Goal: Information Seeking & Learning: Learn about a topic

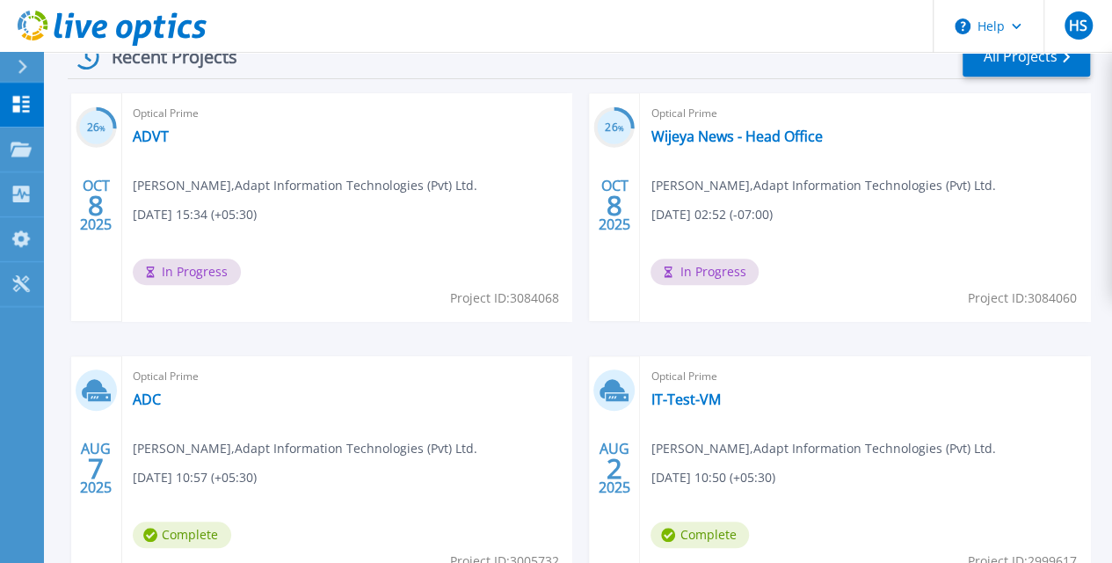
scroll to position [522, 0]
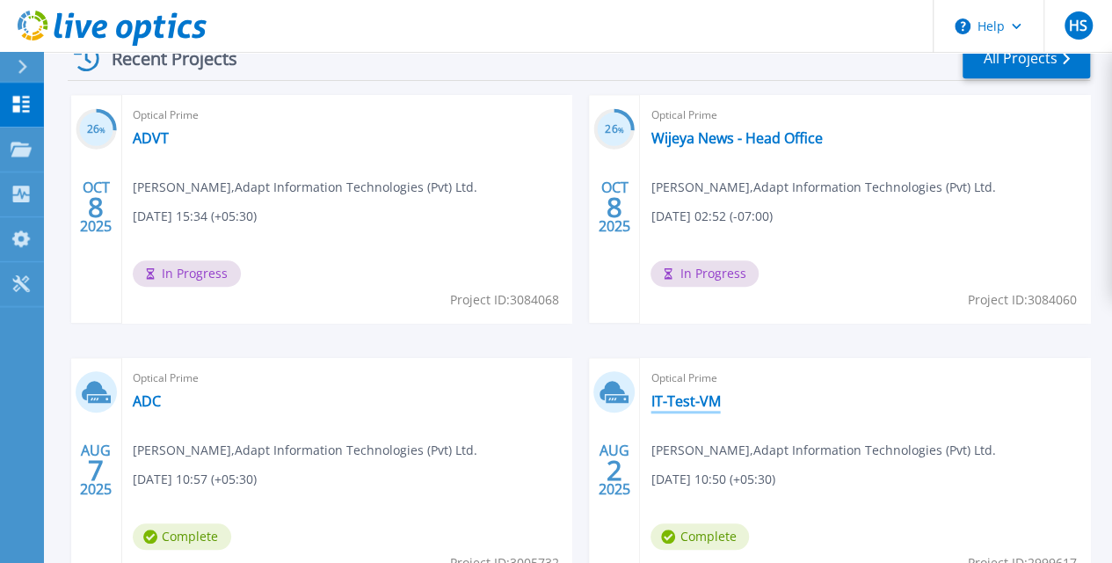
click at [651, 405] on link "IT-Test-VM" at bounding box center [685, 401] width 69 height 18
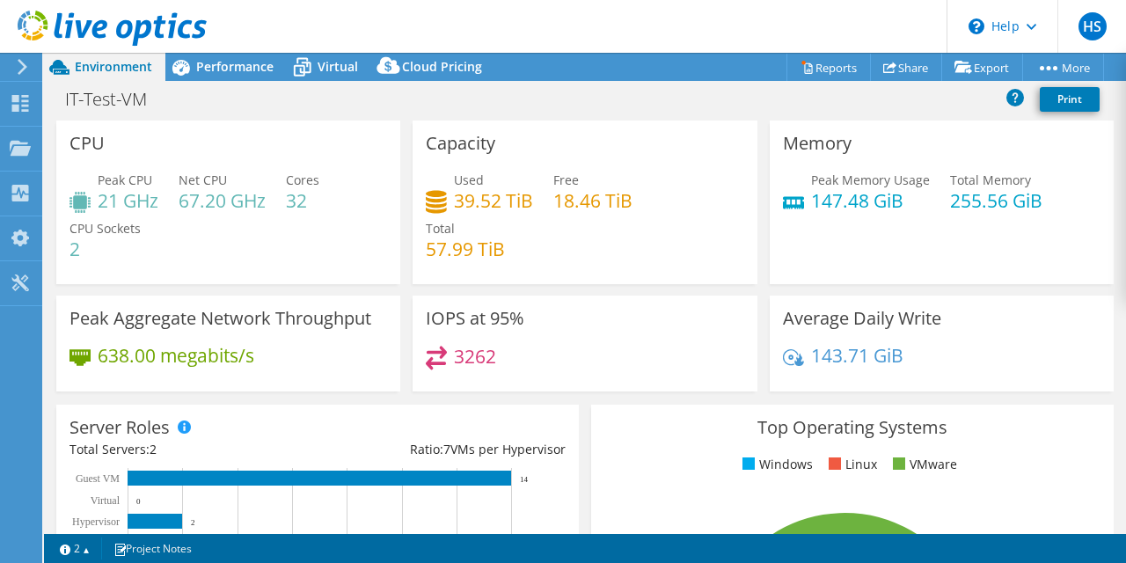
select select "[GEOGRAPHIC_DATA]"
click at [217, 66] on span "Performance" at bounding box center [234, 66] width 77 height 17
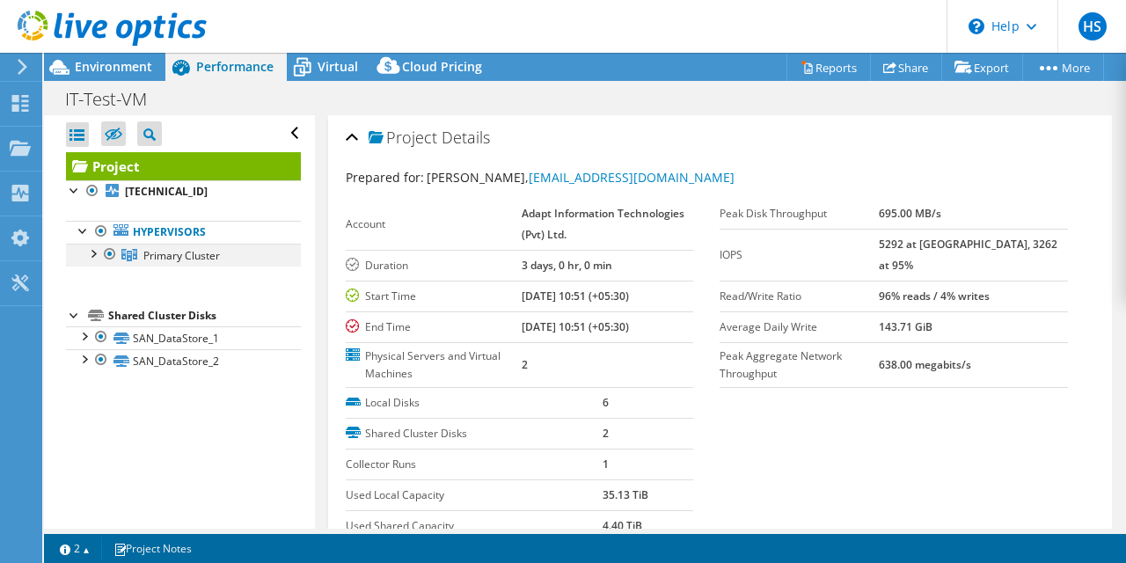
click at [99, 255] on div at bounding box center [93, 253] width 18 height 18
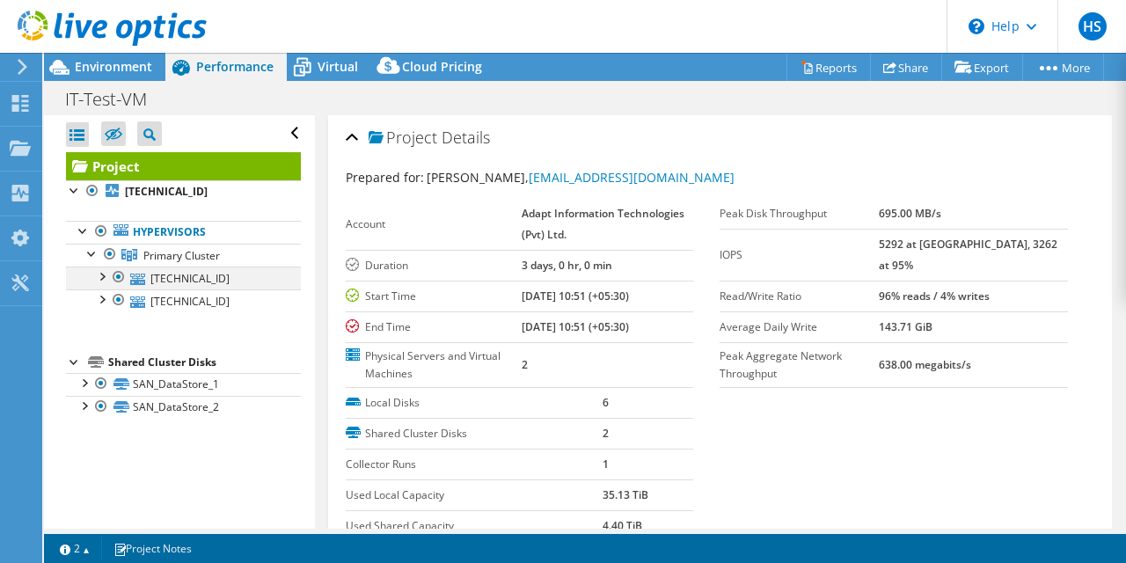
click at [108, 279] on div at bounding box center [101, 275] width 18 height 18
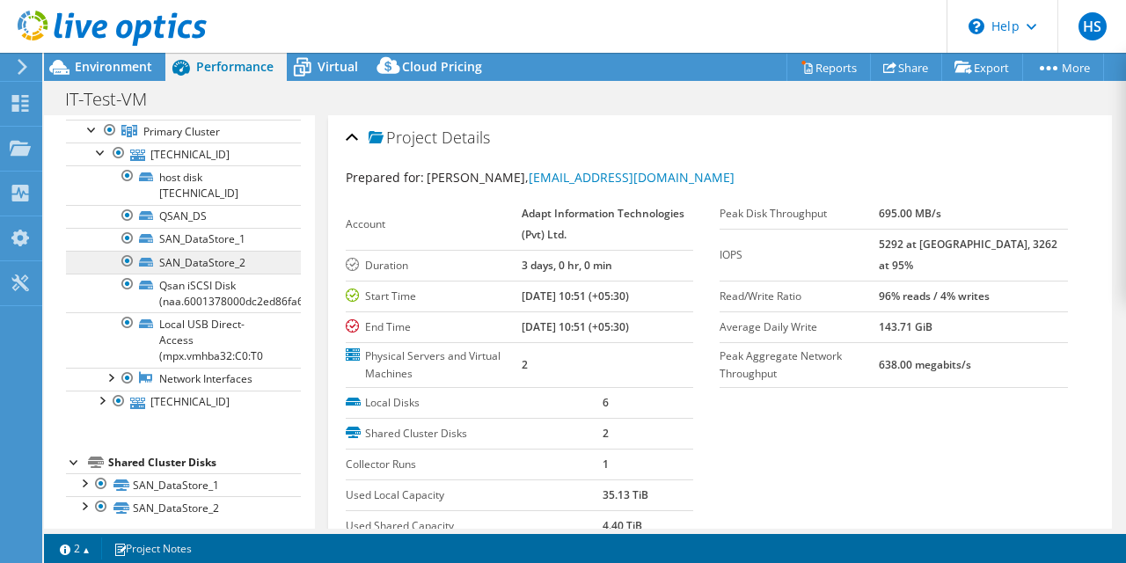
scroll to position [132, 0]
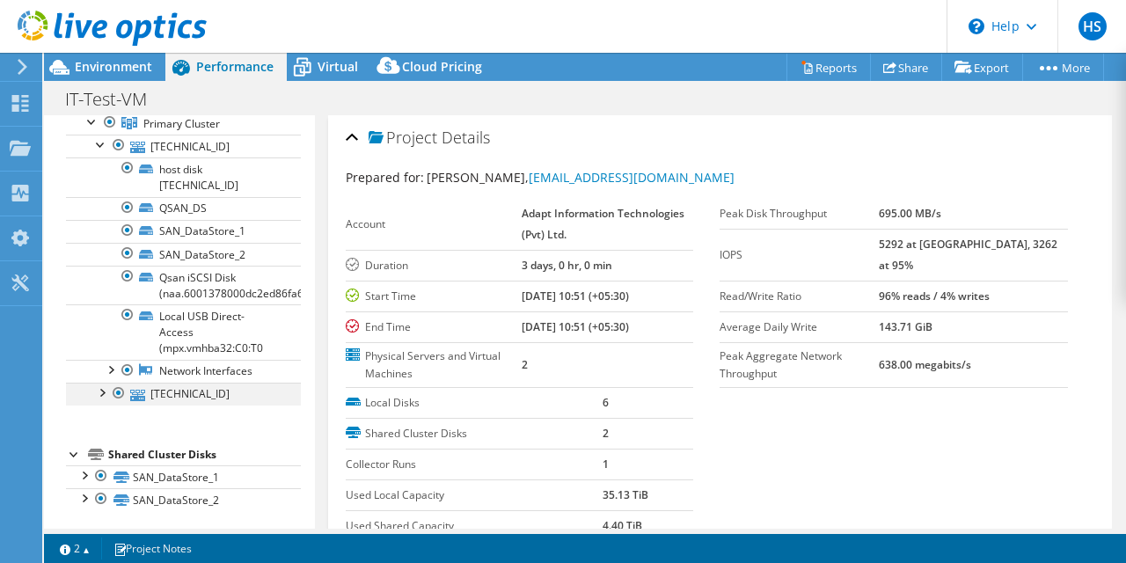
click at [98, 389] on div at bounding box center [101, 392] width 18 height 18
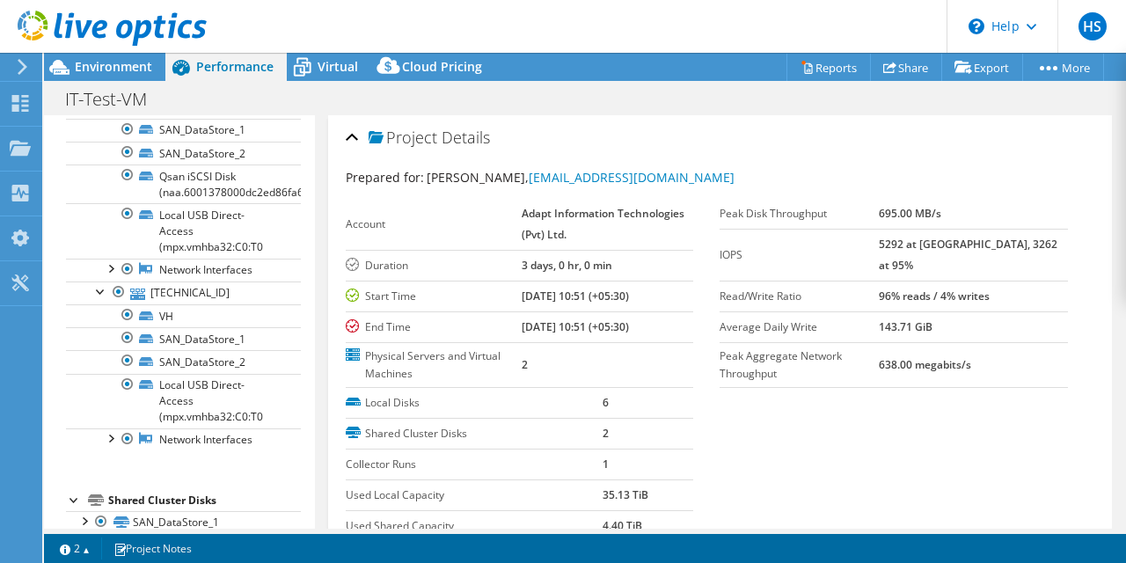
scroll to position [277, 0]
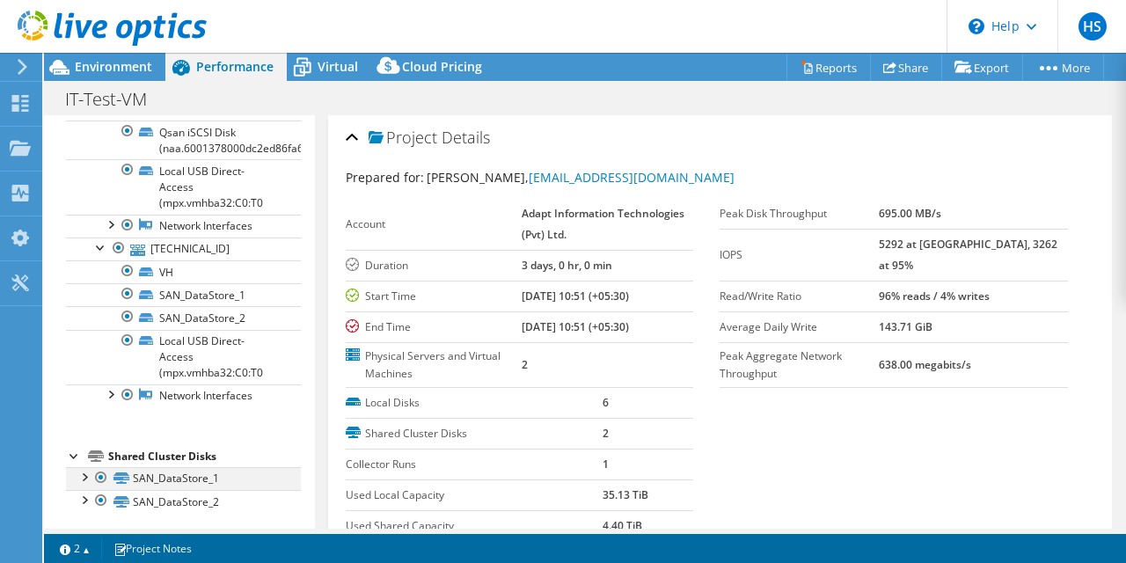
click at [87, 470] on div at bounding box center [84, 476] width 18 height 18
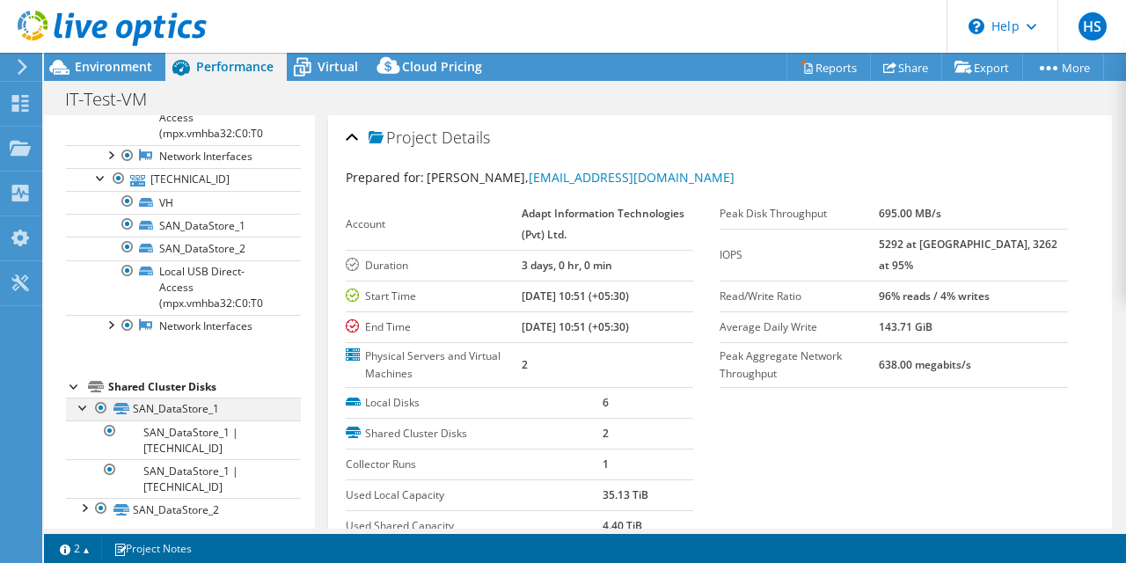
scroll to position [354, 0]
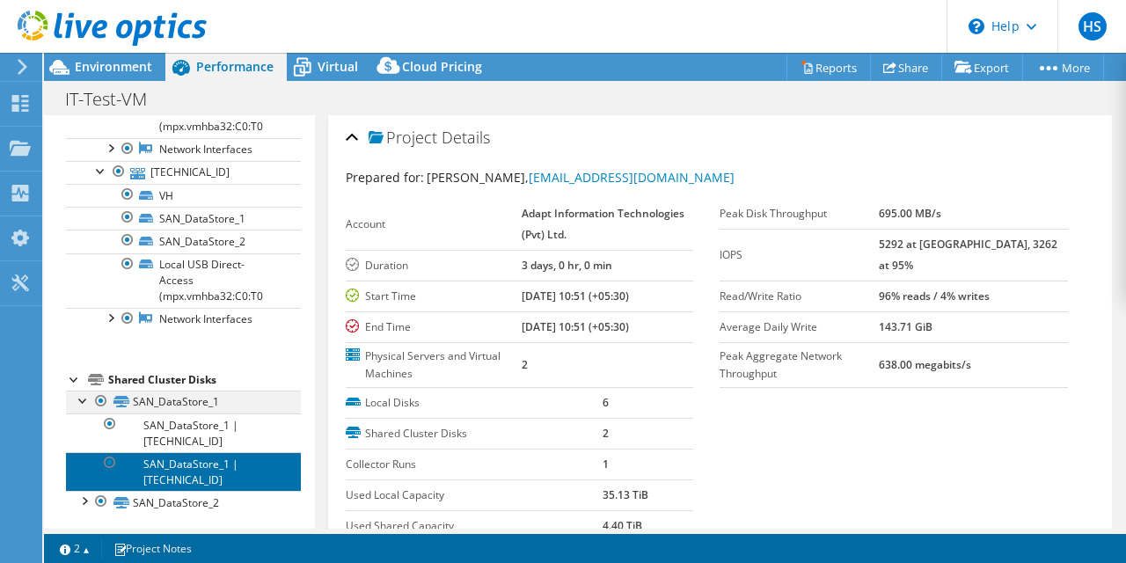
click at [87, 470] on link "SAN_DataStore_1 | 192.168.1.13" at bounding box center [183, 471] width 235 height 39
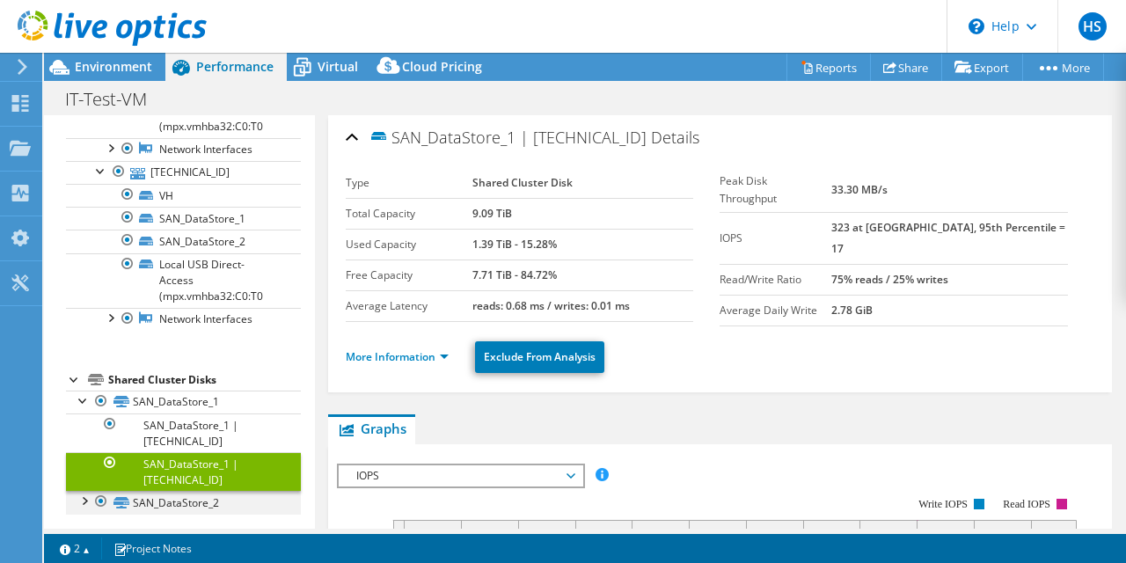
click at [79, 498] on div at bounding box center [84, 500] width 18 height 18
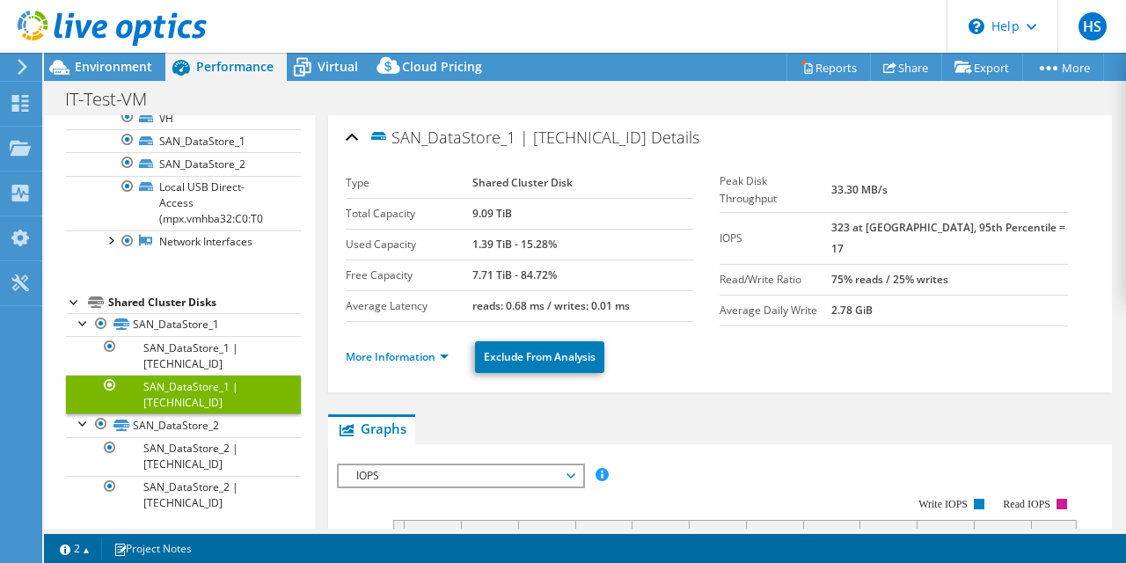
click at [49, 263] on div "Open All Close All Hide Excluded Nodes Project Tree Filter" at bounding box center [179, 109] width 270 height 851
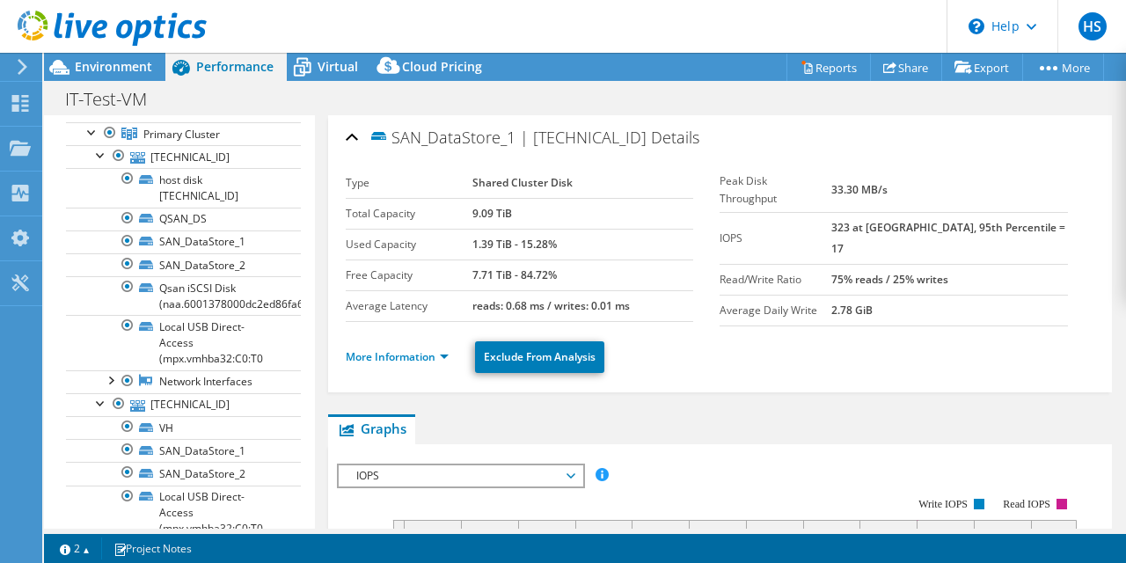
scroll to position [0, 0]
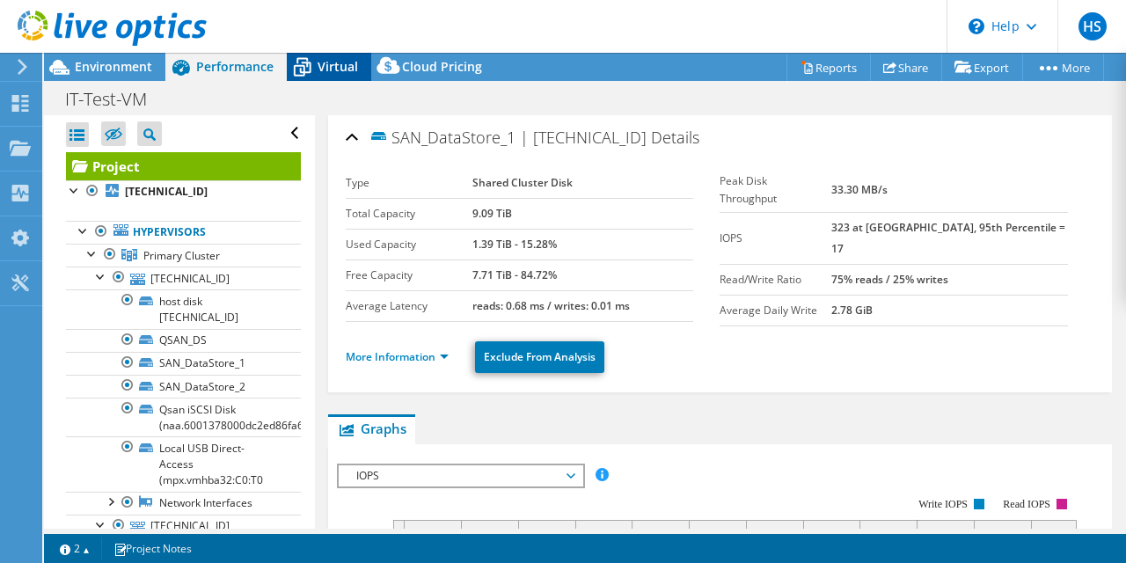
click at [317, 58] on span "Virtual" at bounding box center [337, 66] width 40 height 17
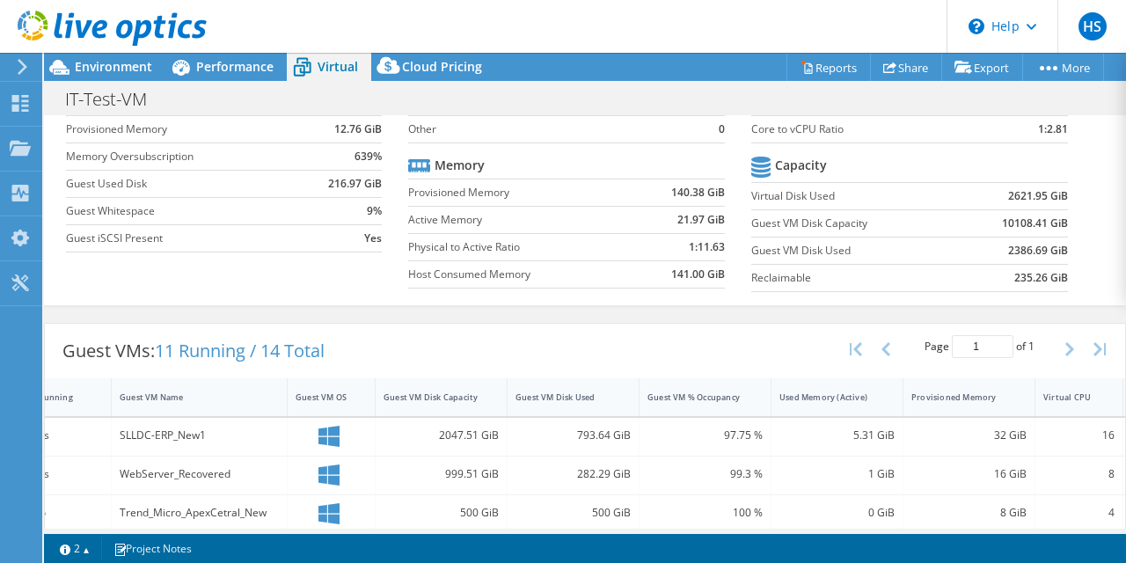
scroll to position [139, 0]
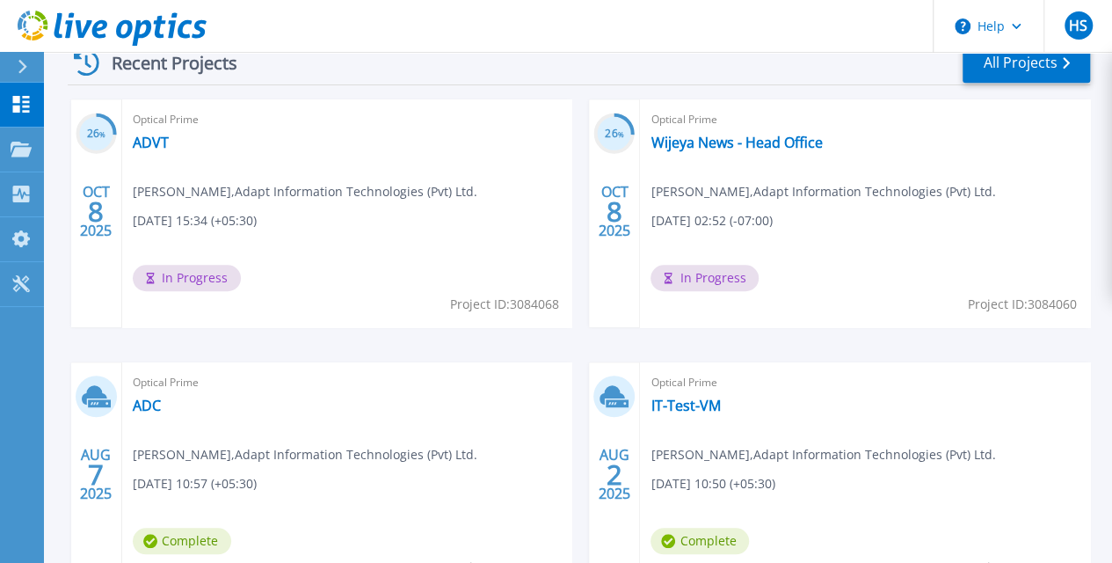
scroll to position [647, 0]
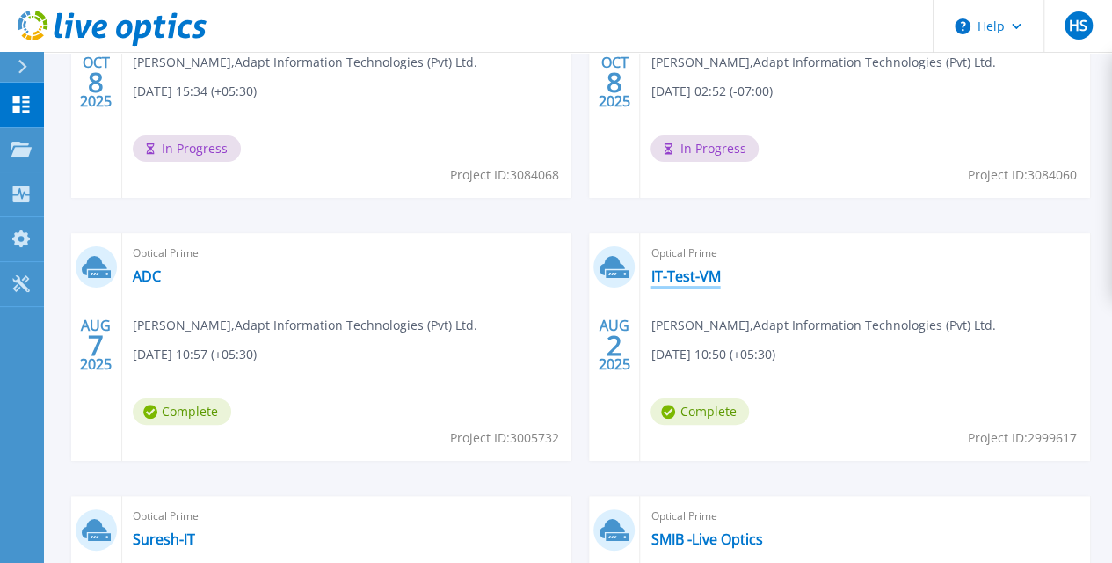
click at [651, 274] on link "IT-Test-VM" at bounding box center [685, 276] width 69 height 18
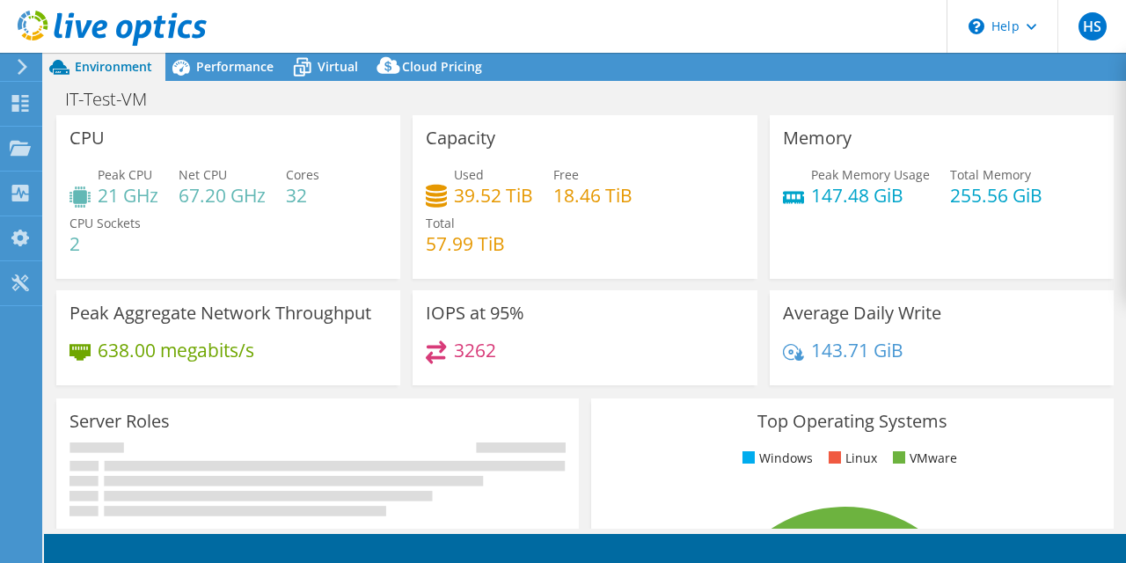
select select "[GEOGRAPHIC_DATA]"
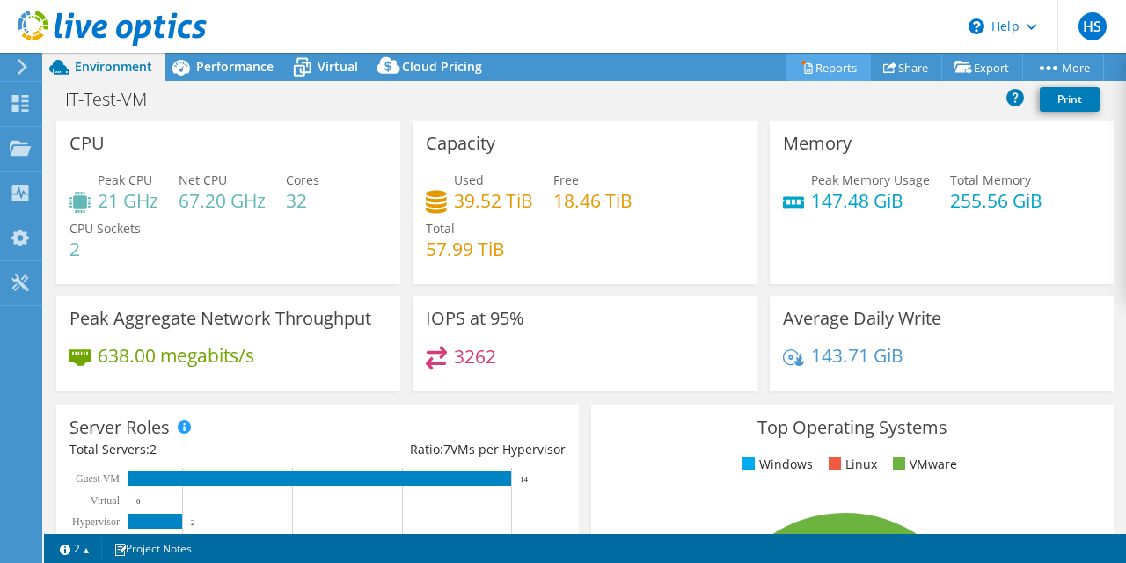
click at [813, 76] on link "Reports" at bounding box center [828, 67] width 84 height 27
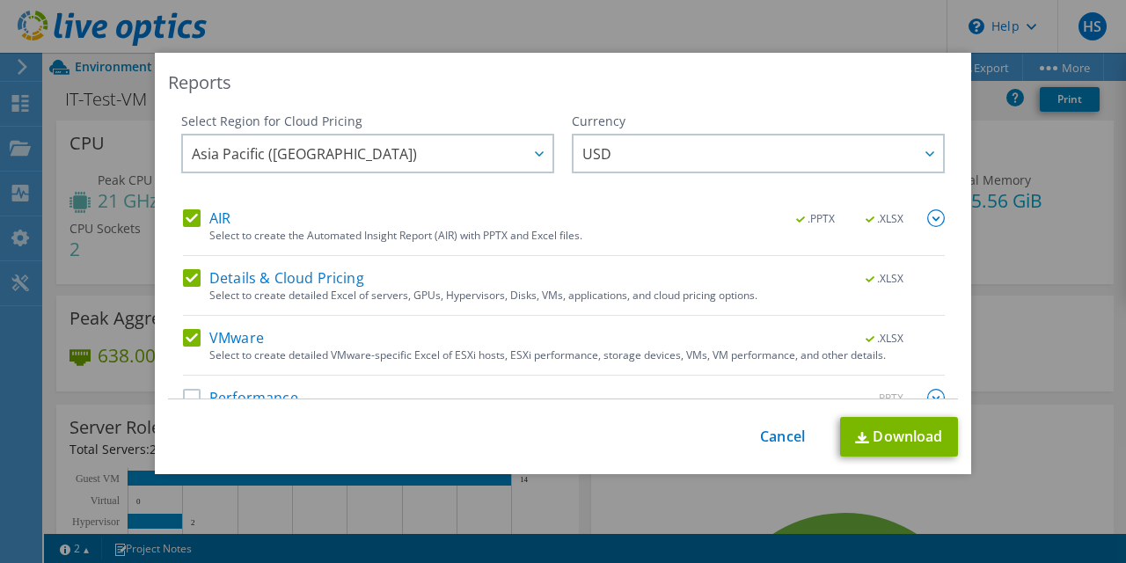
click at [190, 222] on label "AIR" at bounding box center [206, 218] width 47 height 18
click at [0, 0] on input "AIR" at bounding box center [0, 0] width 0 height 0
click at [190, 222] on label "AIR" at bounding box center [206, 218] width 47 height 18
click at [0, 0] on input "AIR" at bounding box center [0, 0] width 0 height 0
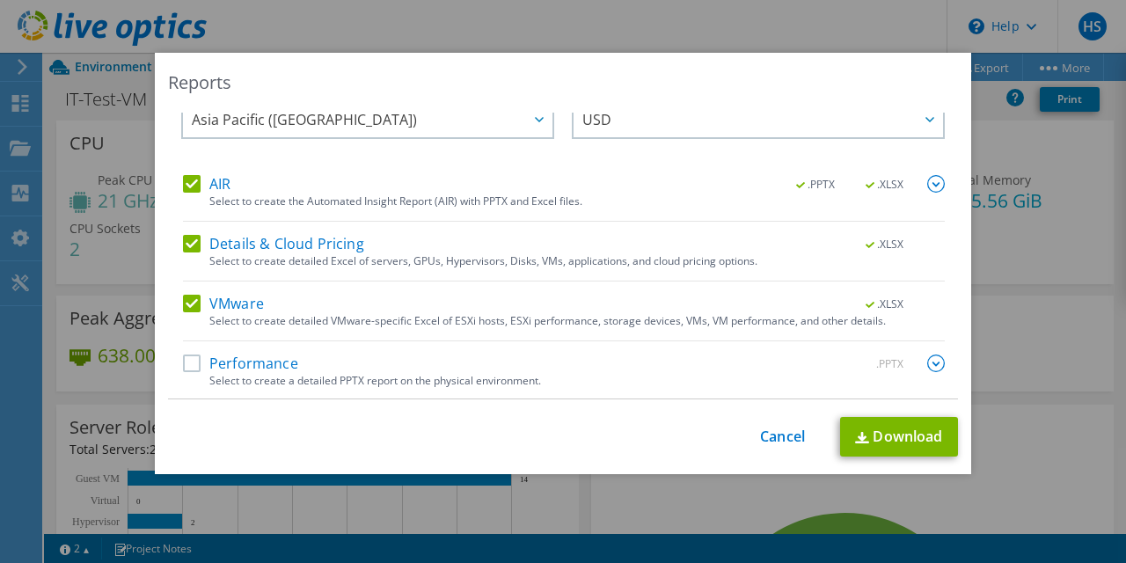
click at [183, 359] on label "Performance" at bounding box center [240, 363] width 115 height 18
click at [0, 0] on input "Performance" at bounding box center [0, 0] width 0 height 0
click at [886, 441] on link "Download" at bounding box center [899, 437] width 118 height 40
click at [760, 445] on link "Cancel" at bounding box center [782, 436] width 45 height 17
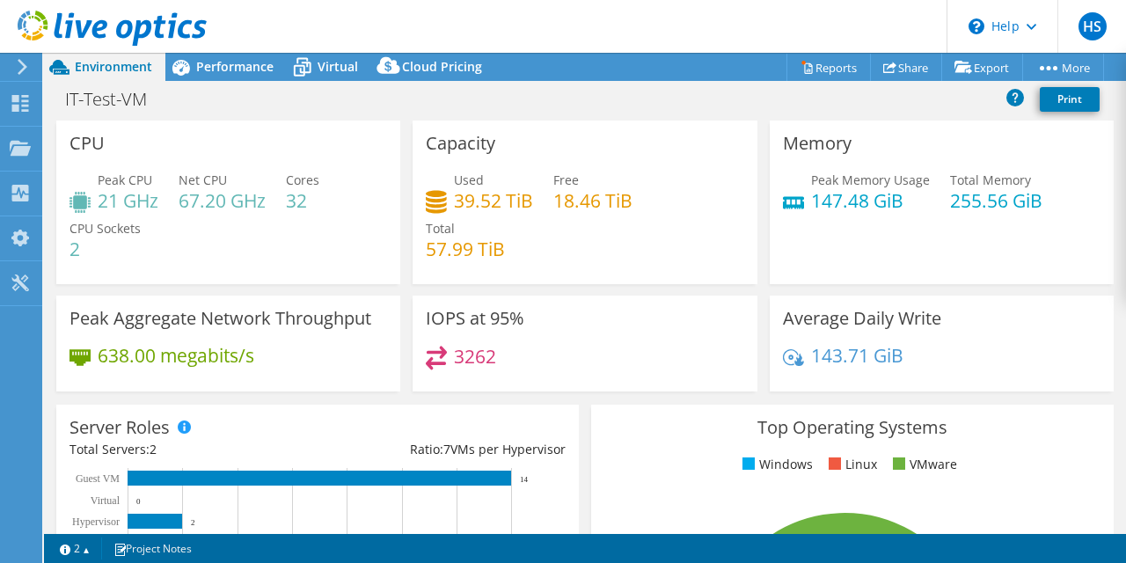
scroll to position [1, 0]
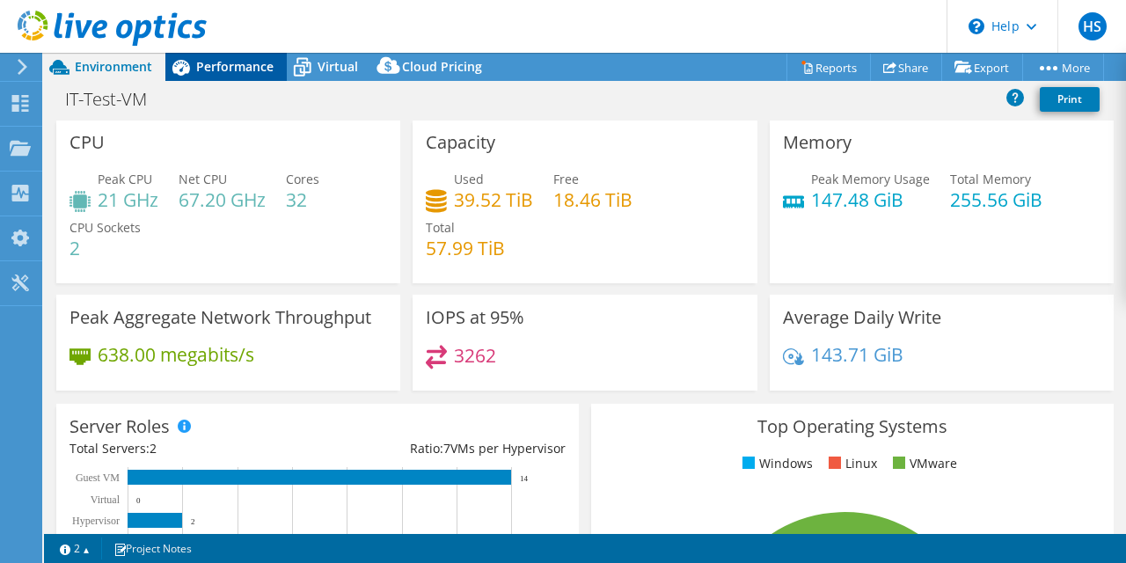
click at [201, 69] on span "Performance" at bounding box center [234, 66] width 77 height 17
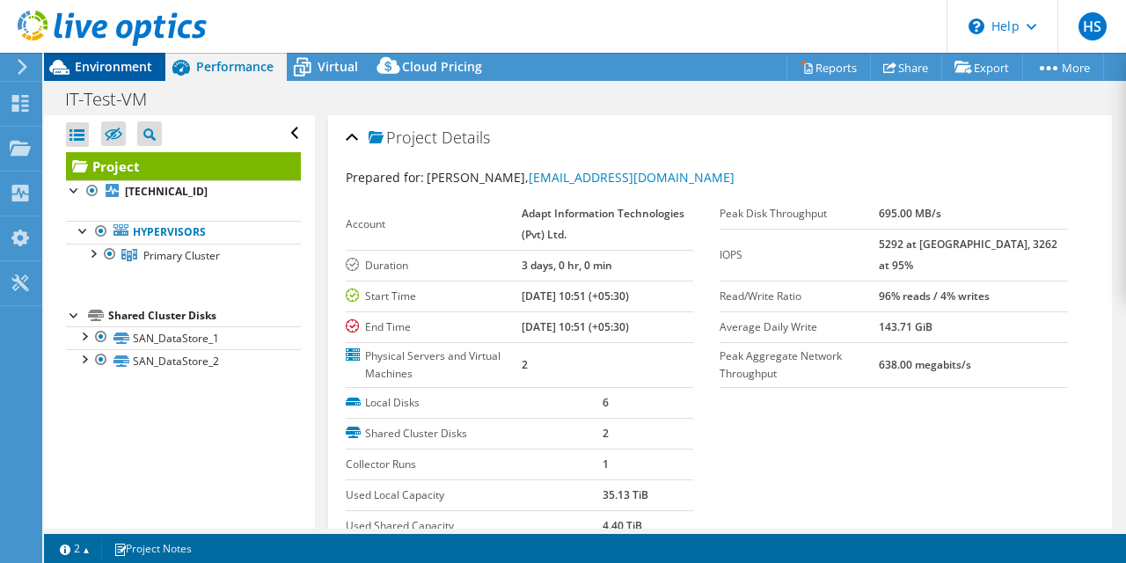
click at [105, 68] on span "Environment" at bounding box center [113, 66] width 77 height 17
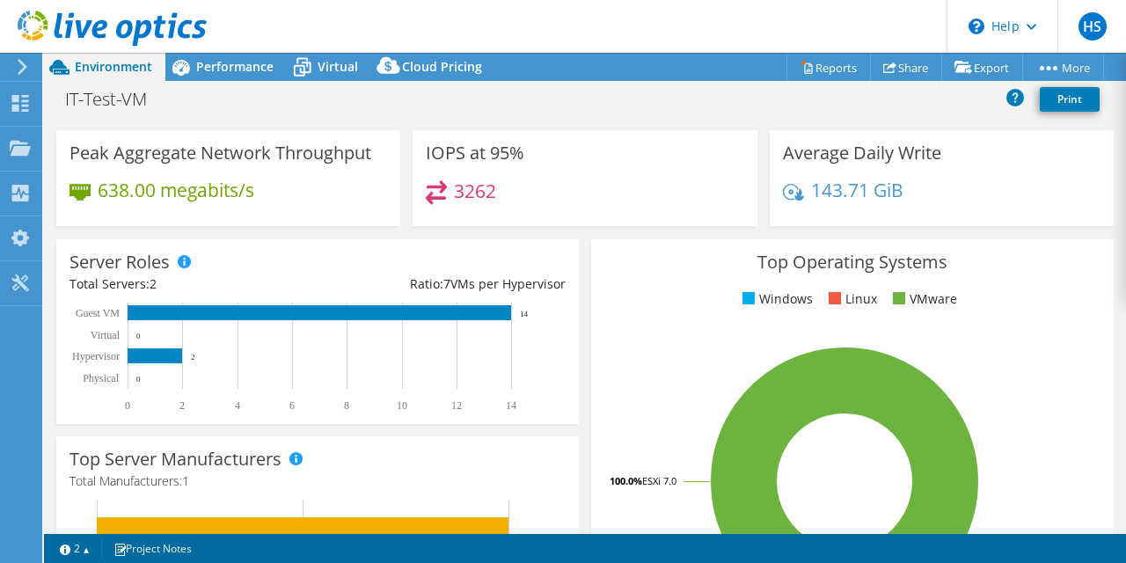
scroll to position [88, 0]
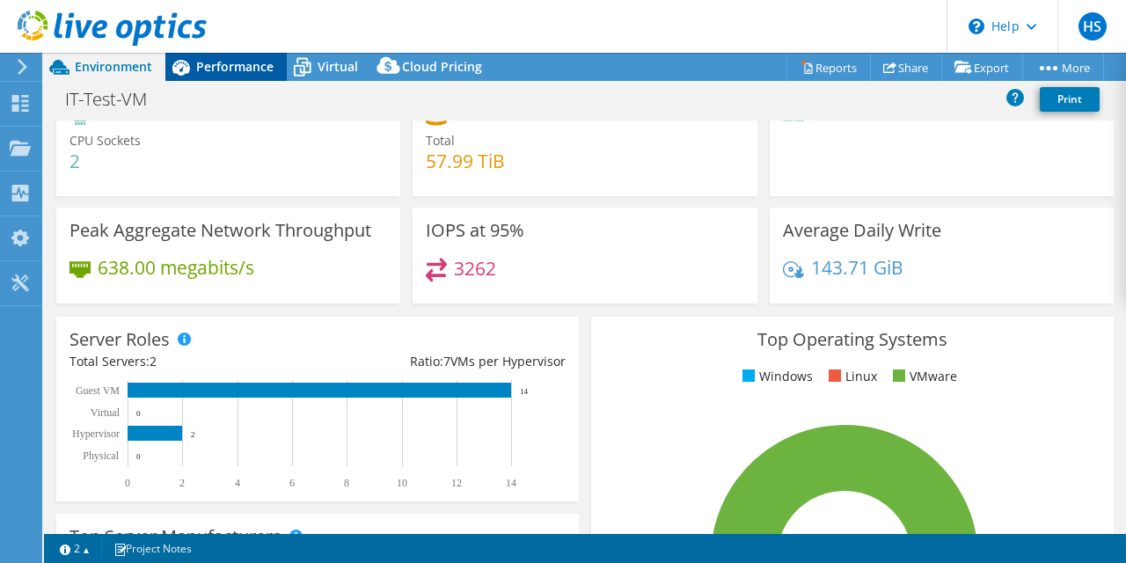
click at [213, 69] on span "Performance" at bounding box center [234, 66] width 77 height 17
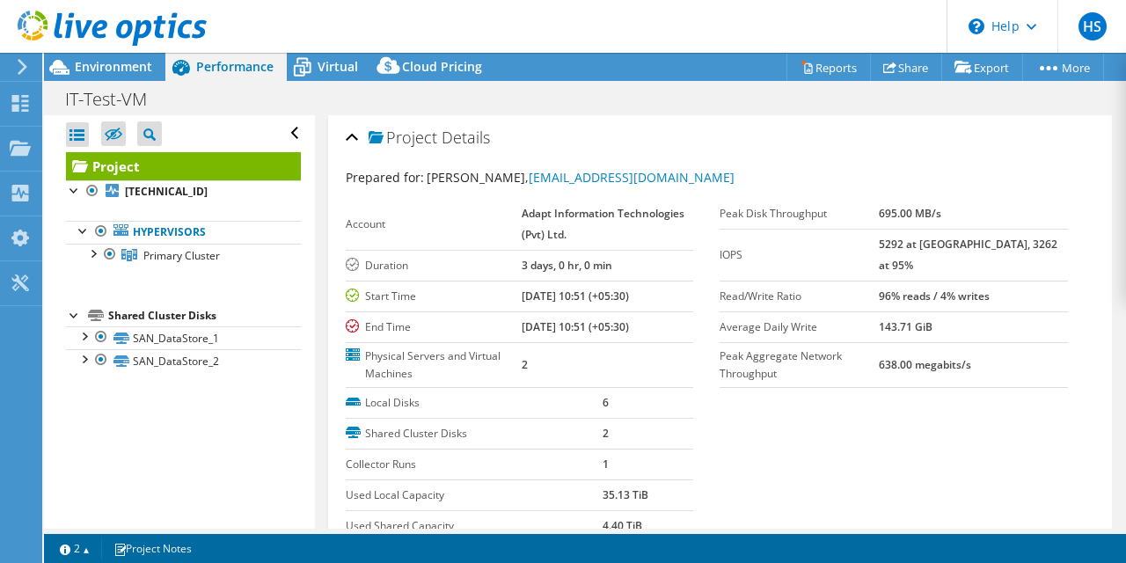
scroll to position [0, 0]
click at [151, 338] on link "SAN_DataStore_1" at bounding box center [183, 337] width 235 height 23
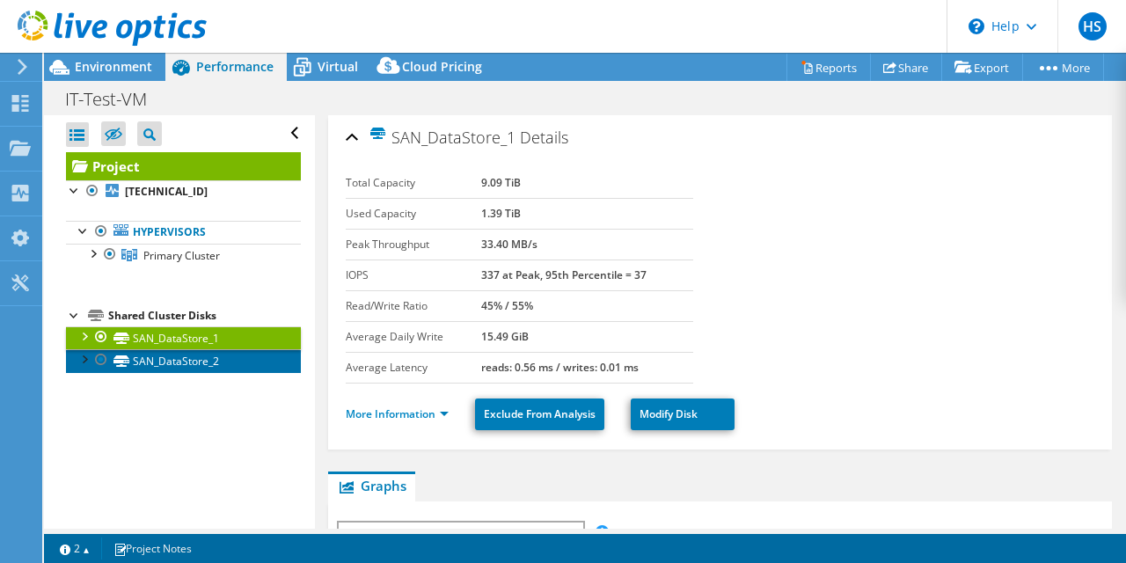
click at [167, 364] on link "SAN_DataStore_2" at bounding box center [183, 360] width 235 height 23
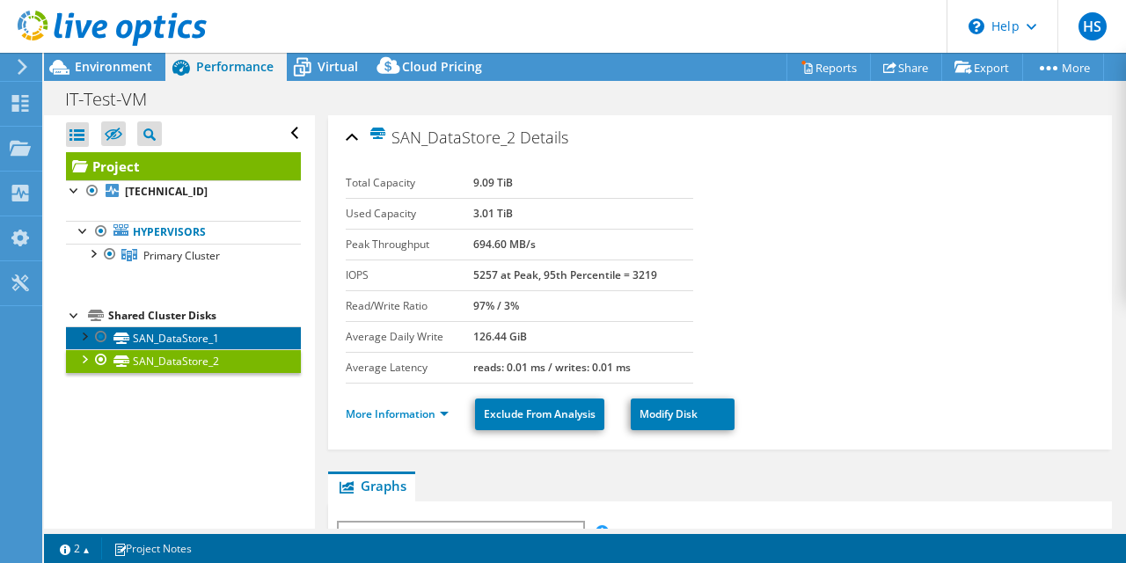
click at [177, 336] on link "SAN_DataStore_1" at bounding box center [183, 337] width 235 height 23
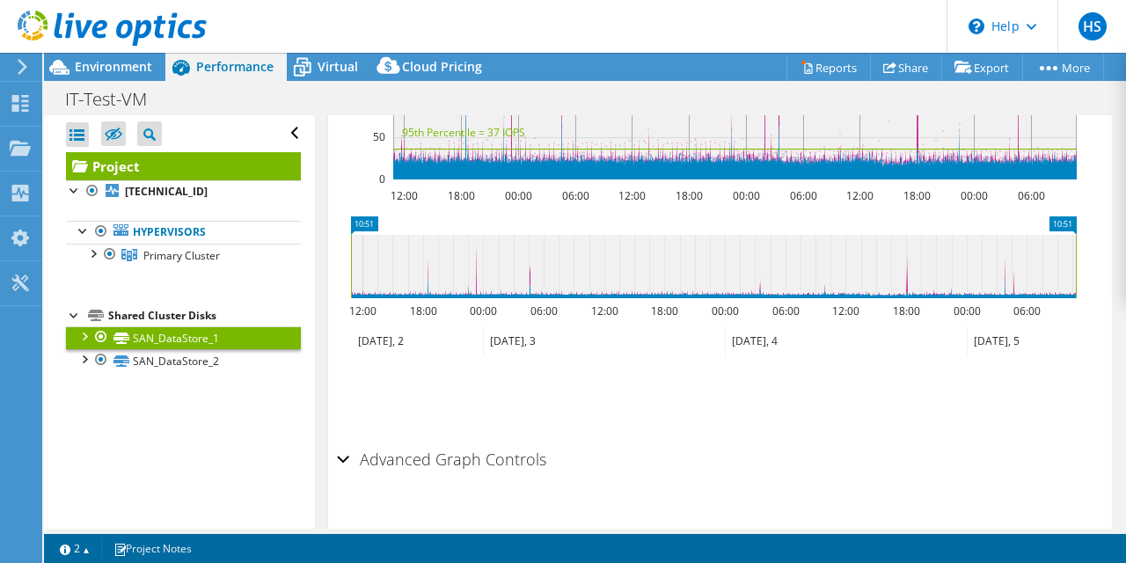
scroll to position [709, 0]
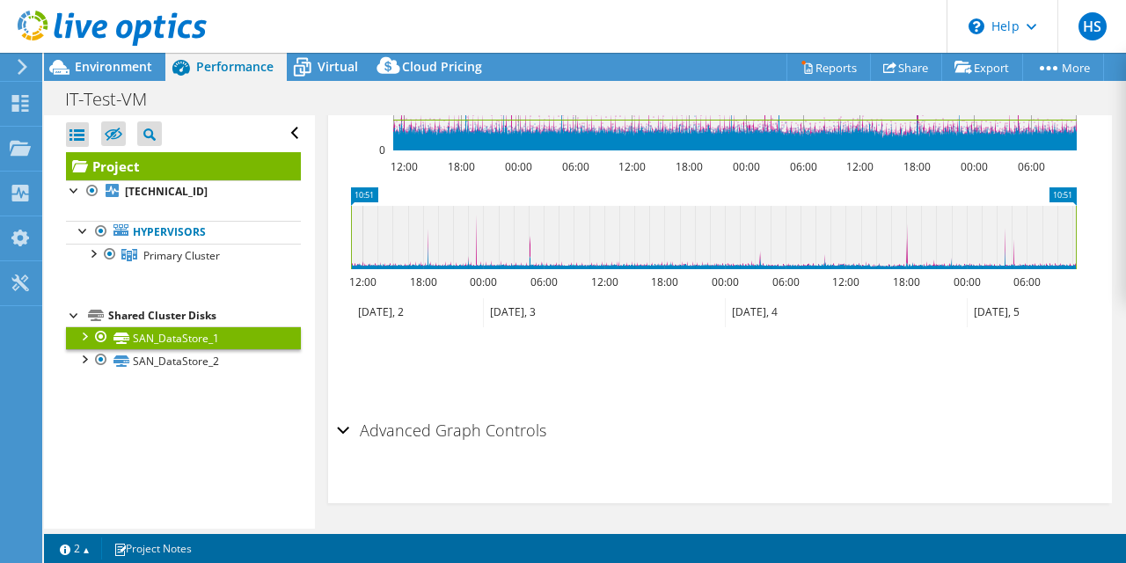
click at [185, 316] on div "Shared Cluster Disks" at bounding box center [204, 315] width 193 height 21
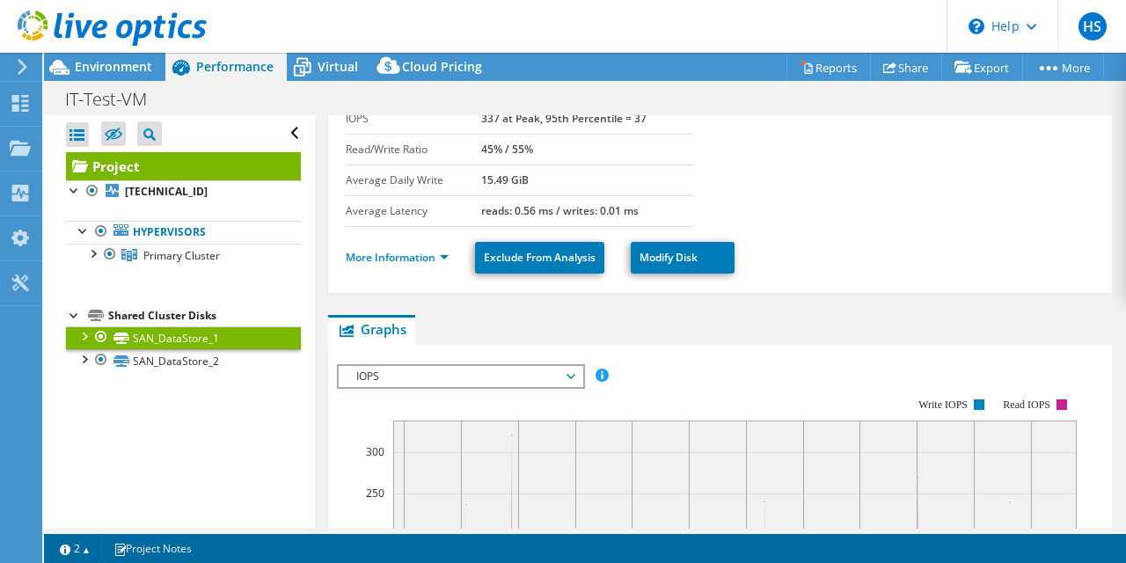
scroll to position [0, 0]
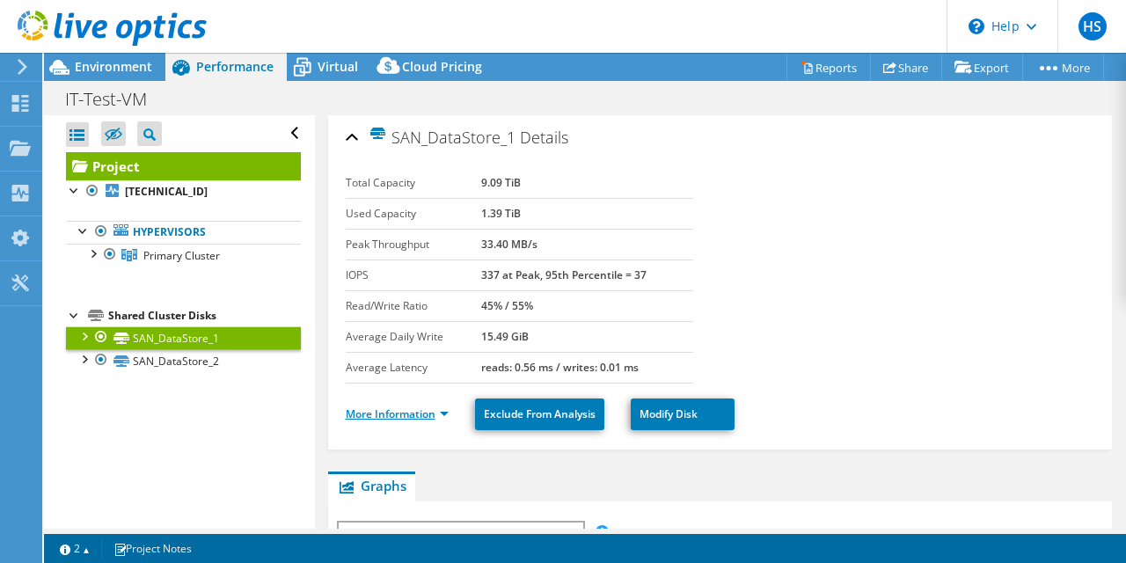
click at [420, 409] on link "More Information" at bounding box center [397, 413] width 103 height 15
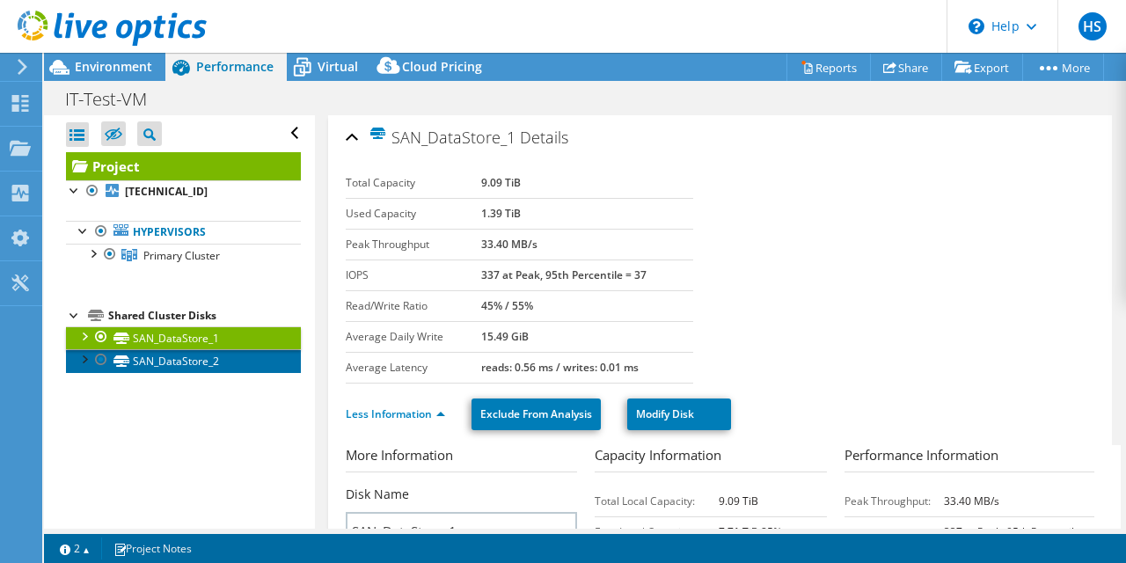
click at [201, 361] on link "SAN_DataStore_2" at bounding box center [183, 360] width 235 height 23
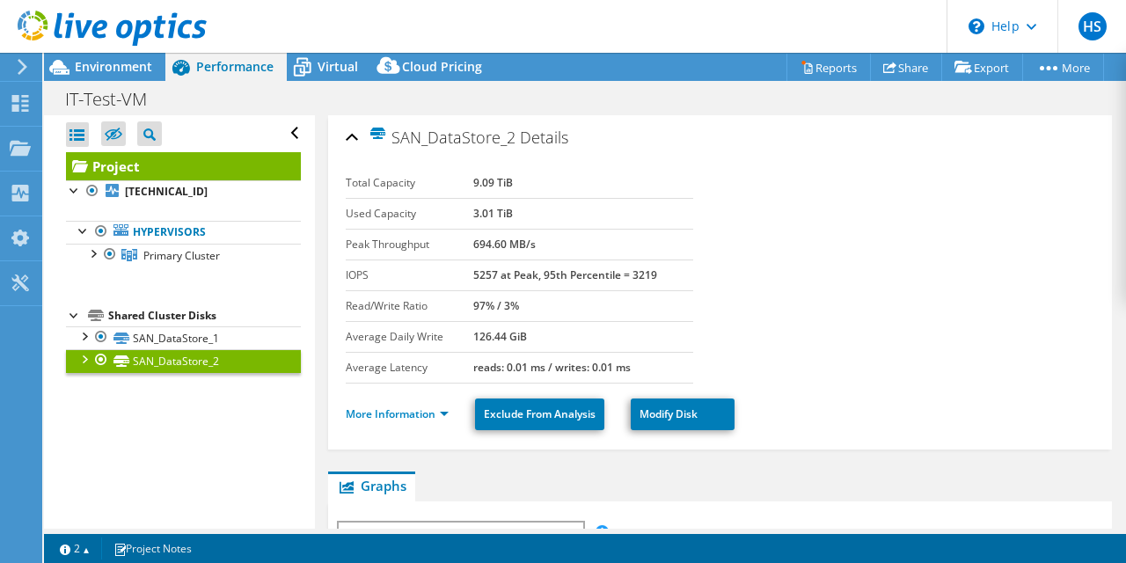
scroll to position [221, 0]
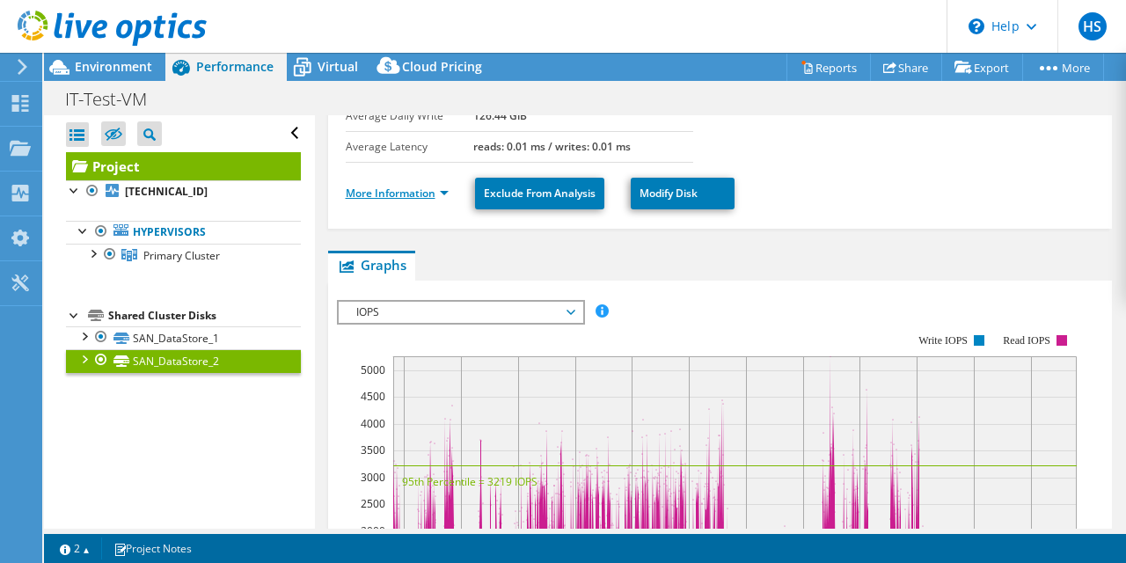
click at [426, 187] on link "More Information" at bounding box center [397, 193] width 103 height 15
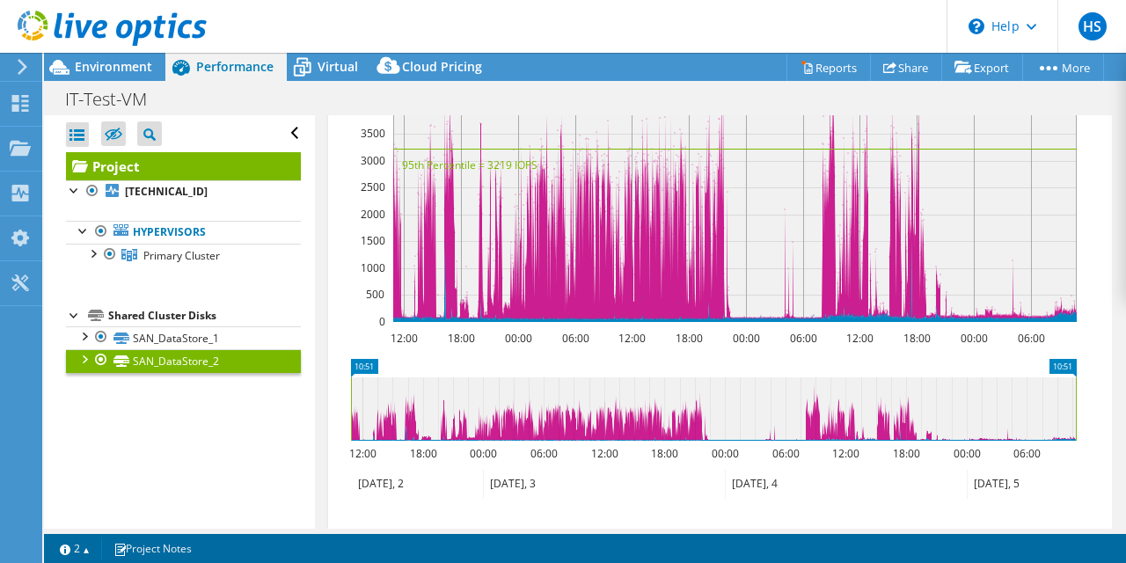
scroll to position [1126, 0]
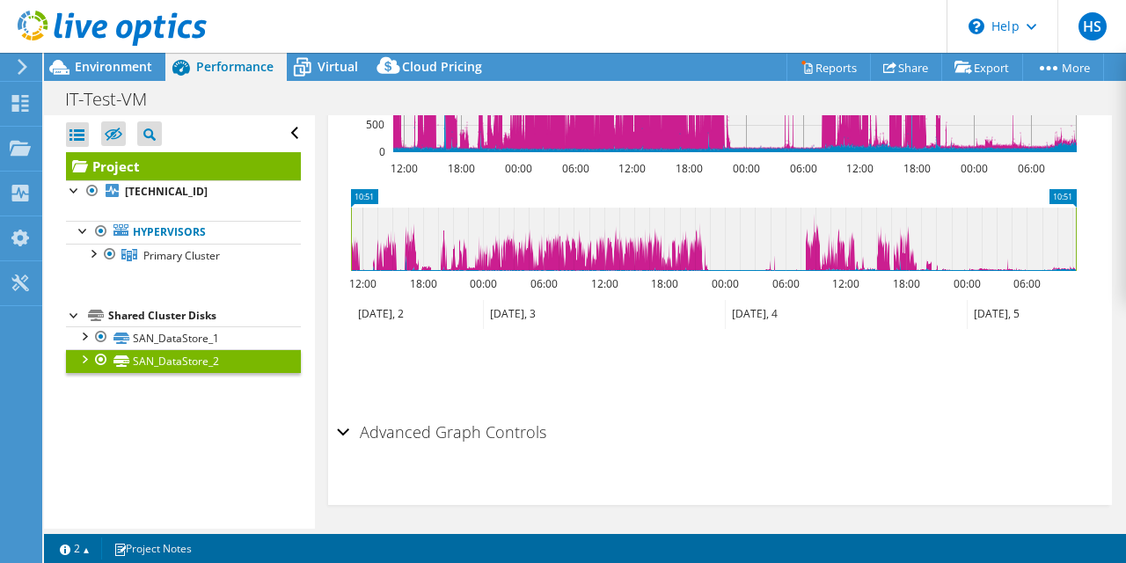
click at [451, 414] on h2 "Advanced Graph Controls" at bounding box center [441, 431] width 209 height 35
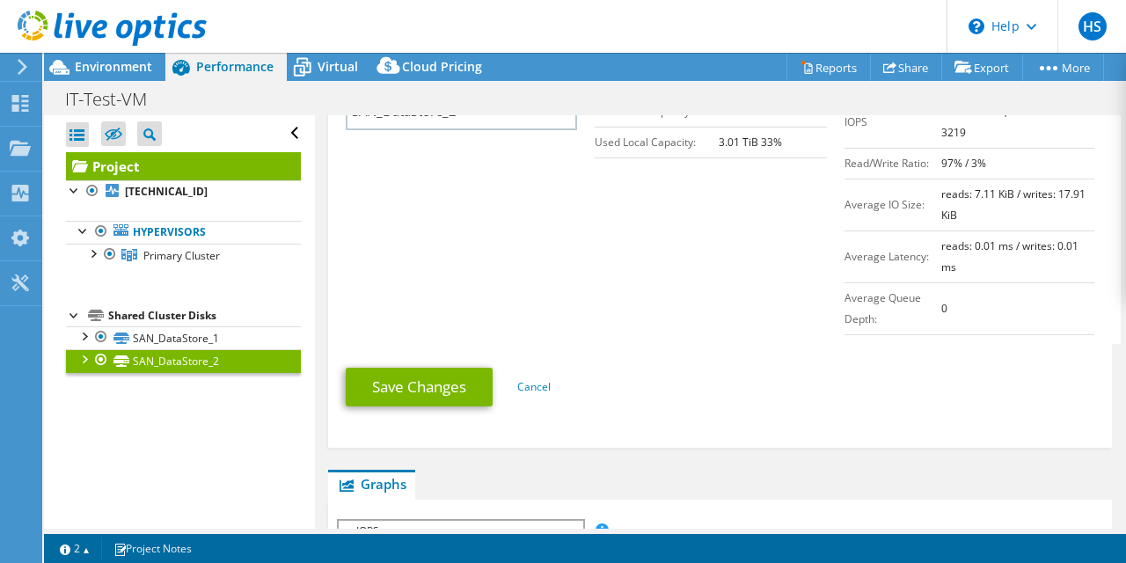
scroll to position [0, 0]
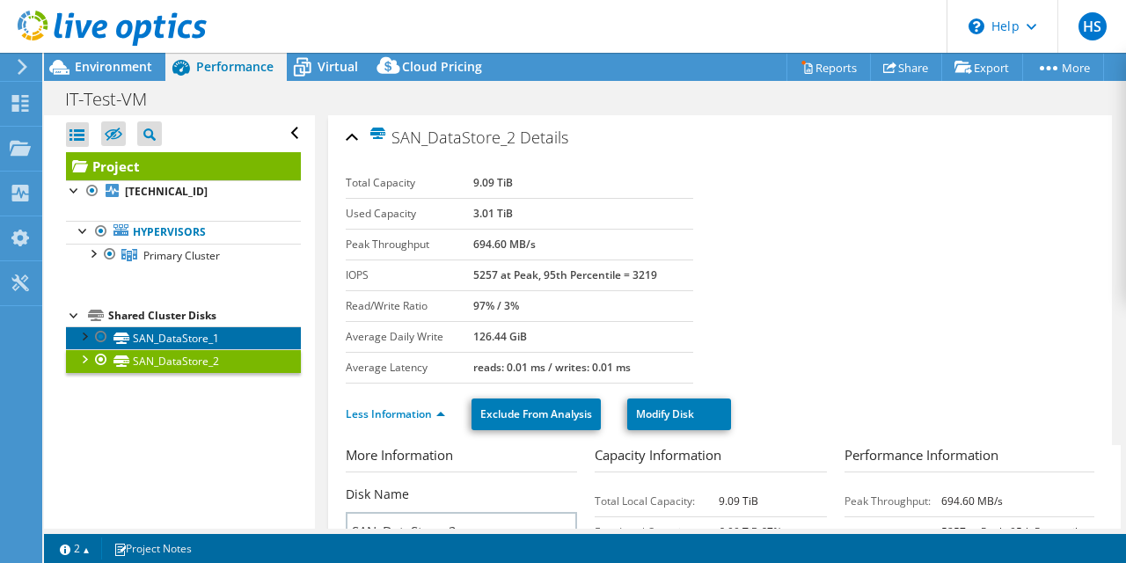
click at [159, 334] on link "SAN_DataStore_1" at bounding box center [183, 337] width 235 height 23
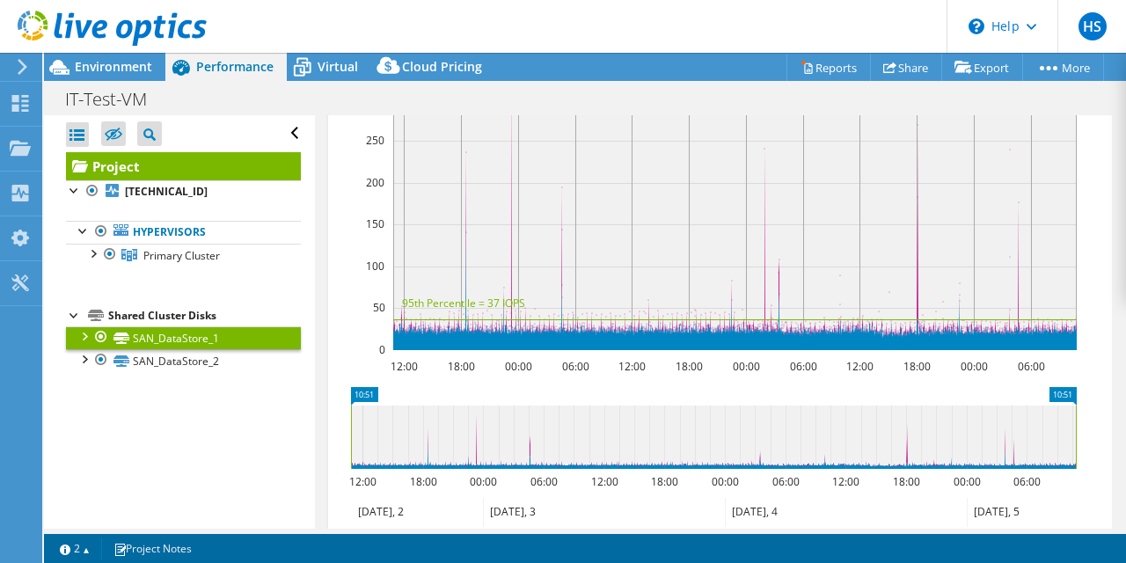
scroll to position [777, 0]
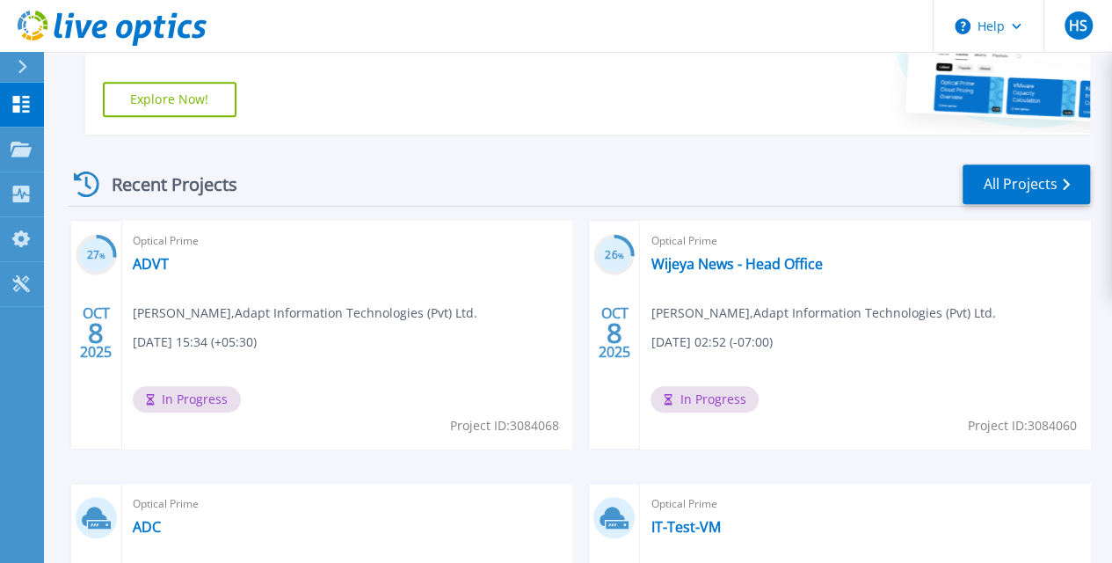
scroll to position [396, 0]
click at [144, 263] on link "ADVT" at bounding box center [151, 265] width 36 height 18
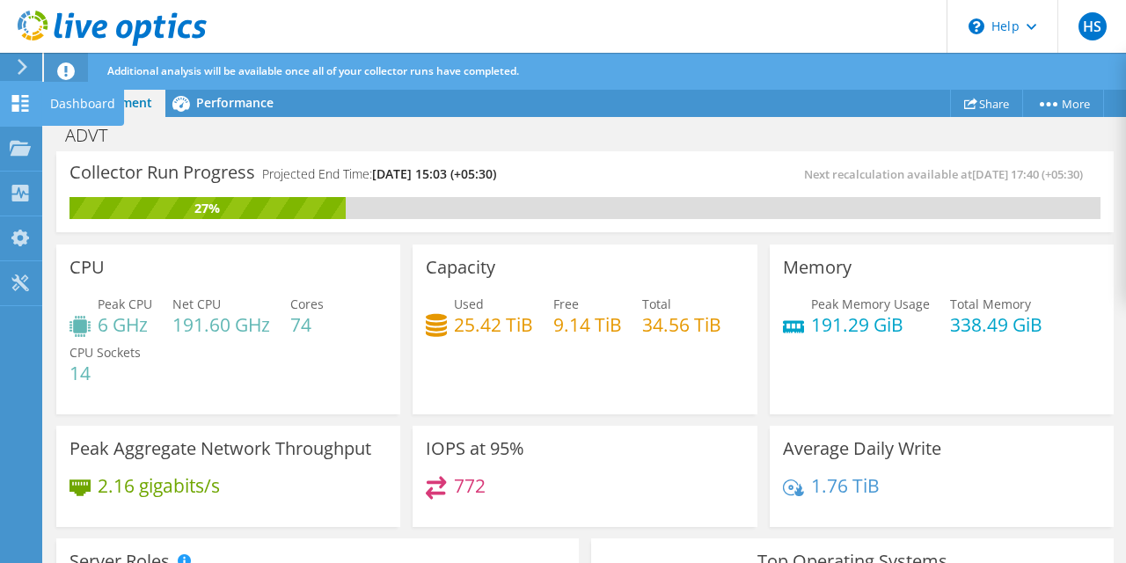
click at [28, 109] on use at bounding box center [20, 103] width 17 height 17
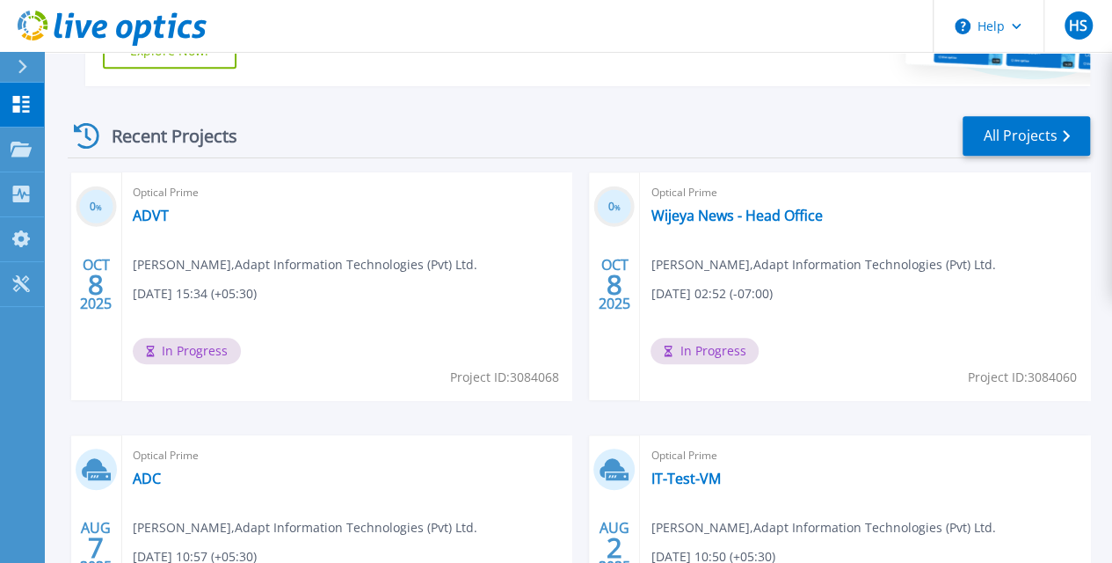
scroll to position [444, 0]
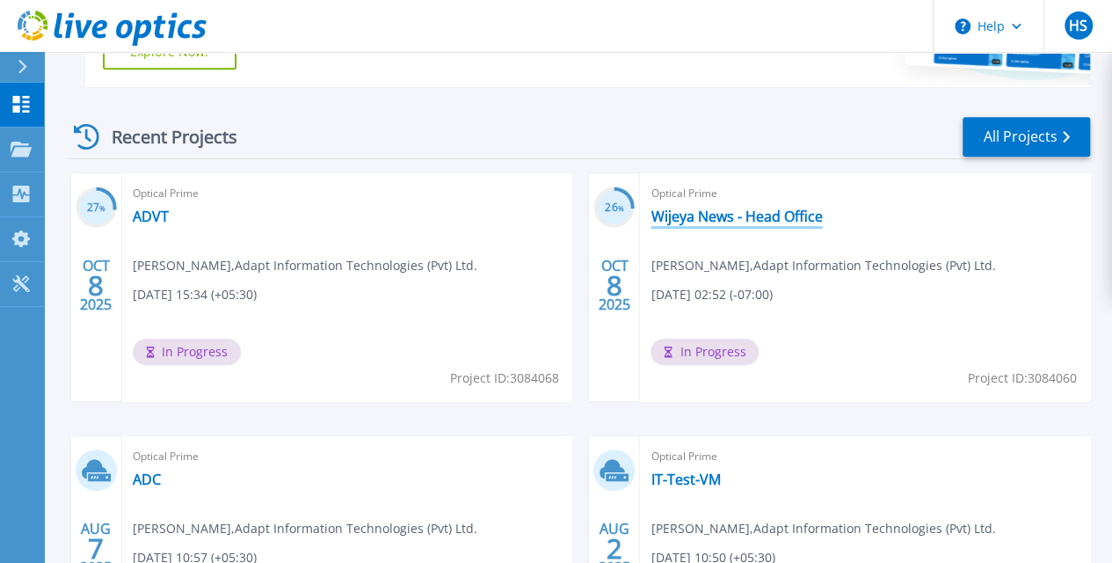
click at [651, 212] on link "Wijeya News - Head Office" at bounding box center [736, 217] width 171 height 18
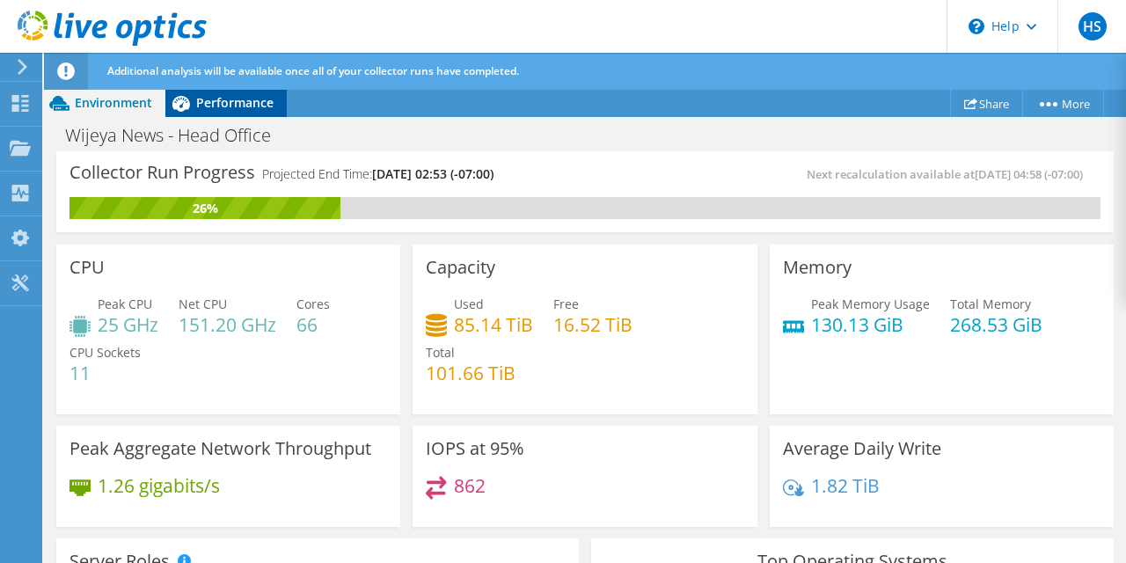
click at [221, 106] on span "Performance" at bounding box center [234, 102] width 77 height 17
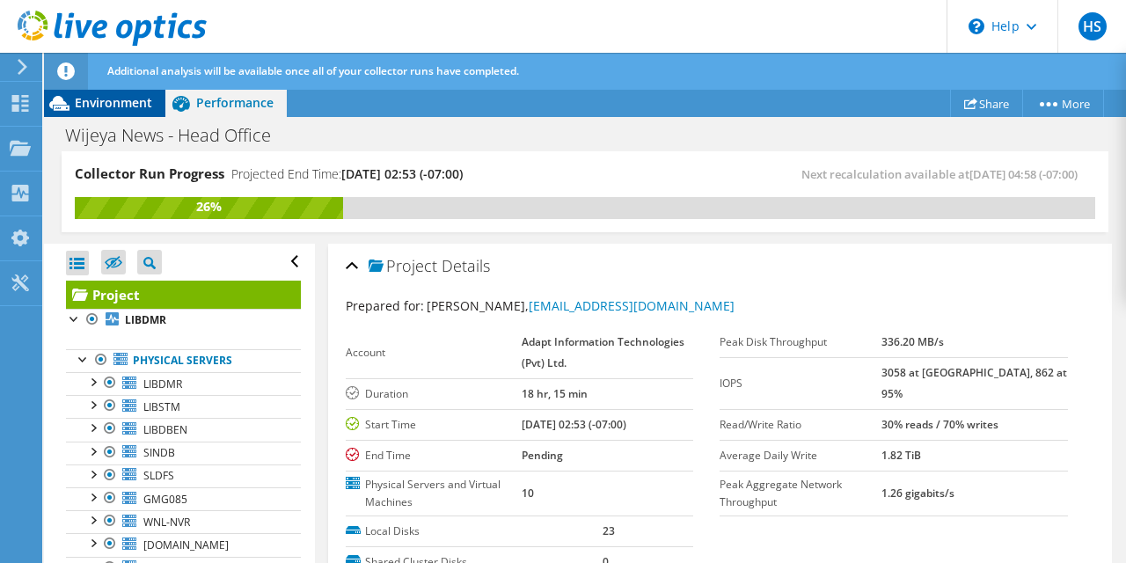
click at [142, 109] on span "Environment" at bounding box center [113, 102] width 77 height 17
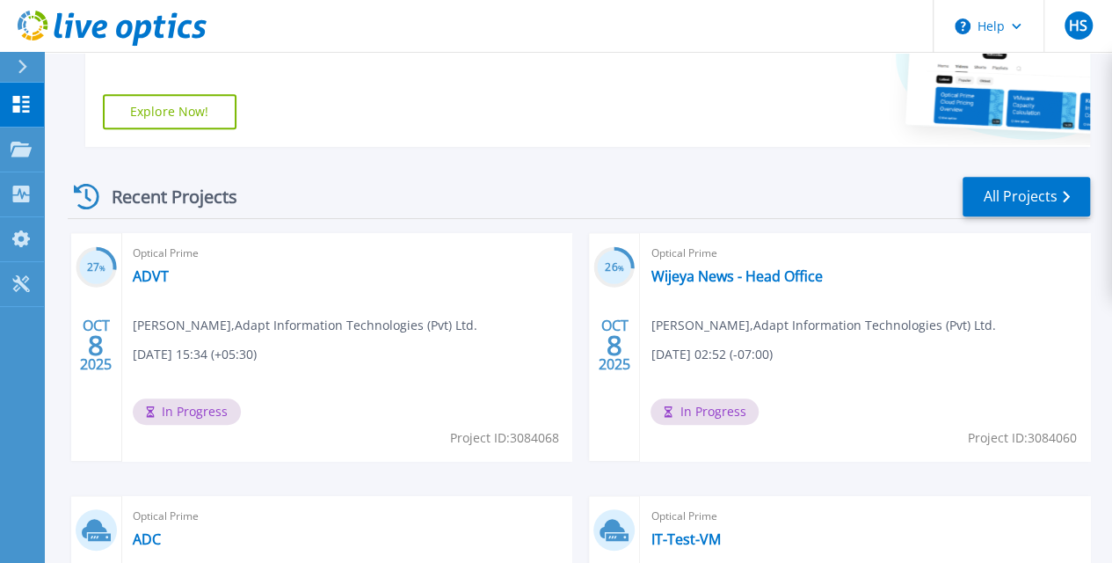
scroll to position [360, 0]
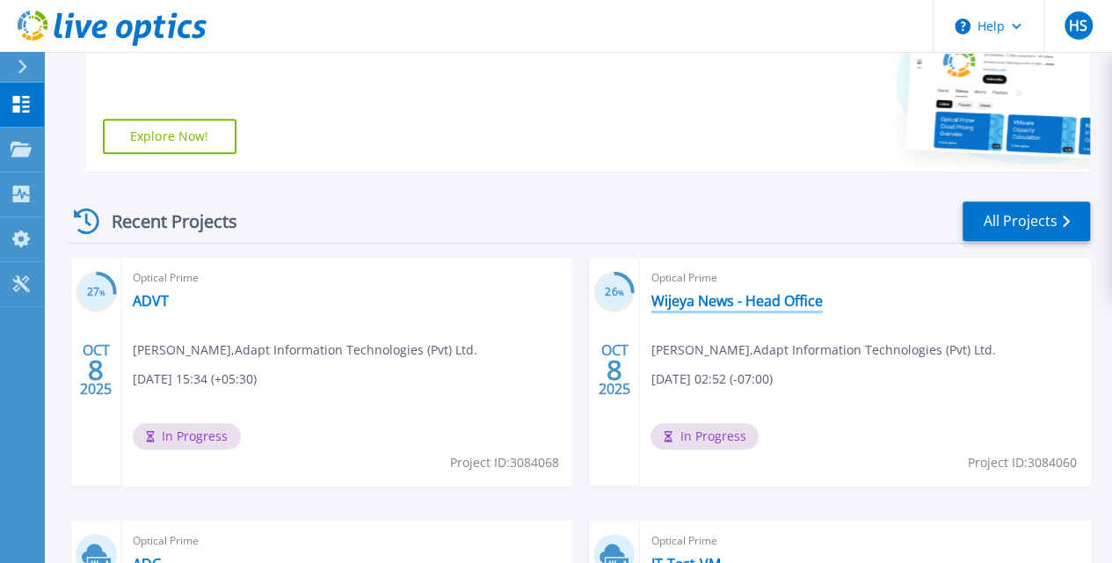
click at [651, 299] on link "Wijeya News - Head Office" at bounding box center [736, 301] width 171 height 18
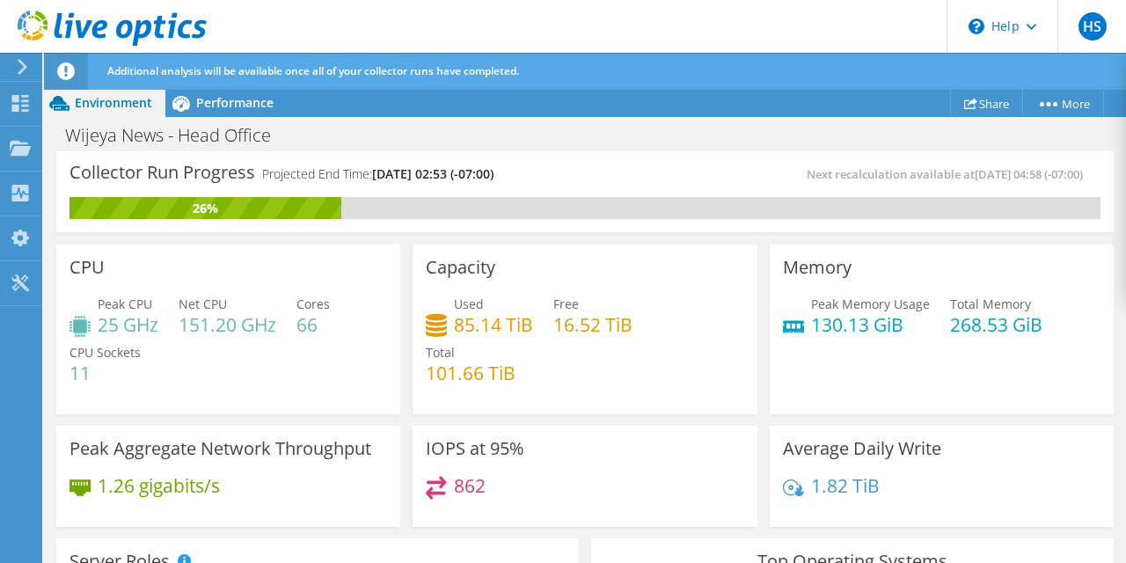
click at [546, 299] on div "Used 85.14 TiB Free 16.52 TiB Total 101.66 TiB" at bounding box center [584, 348] width 317 height 106
click at [18, 95] on use at bounding box center [20, 103] width 17 height 17
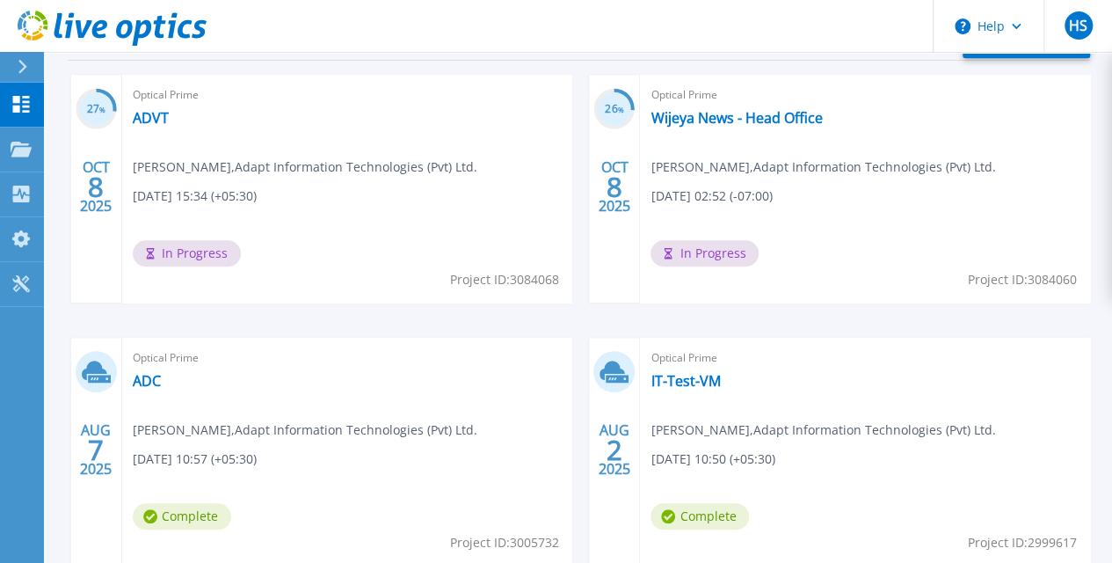
scroll to position [594, 0]
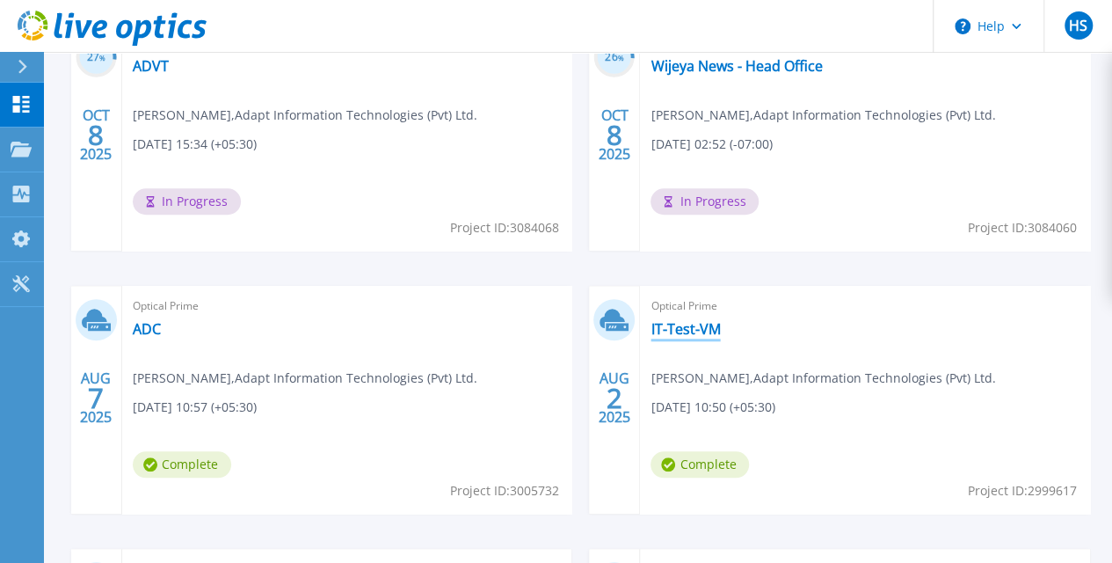
click at [651, 325] on link "IT-Test-VM" at bounding box center [685, 329] width 69 height 18
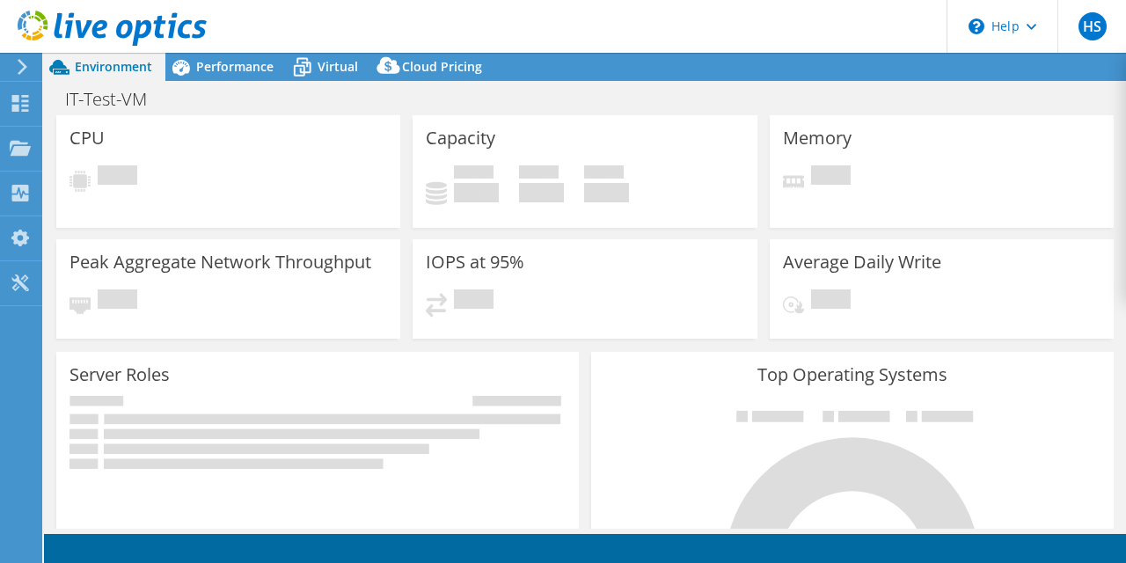
select select "[GEOGRAPHIC_DATA]"
select select "USD"
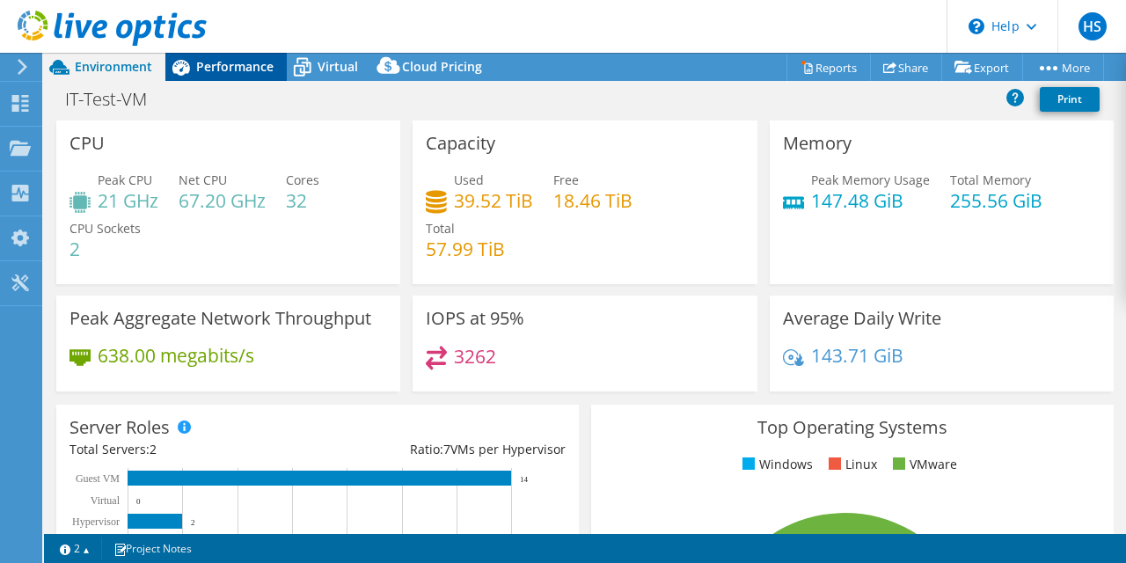
click at [235, 69] on span "Performance" at bounding box center [234, 66] width 77 height 17
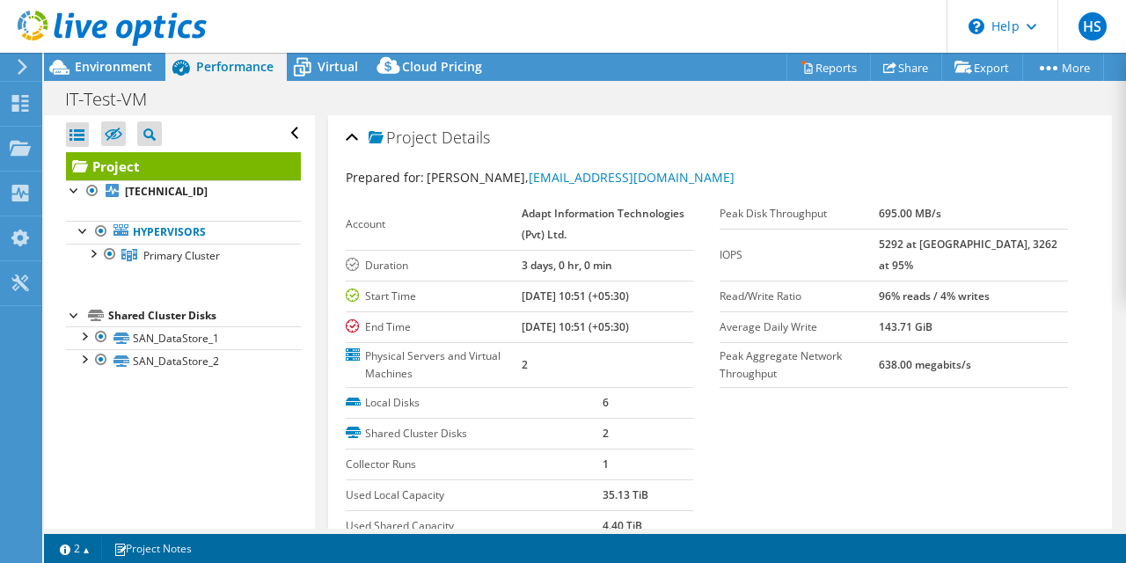
click at [157, 463] on div "Open All Close All Hide Excluded Nodes Project Tree Filter" at bounding box center [179, 321] width 270 height 413
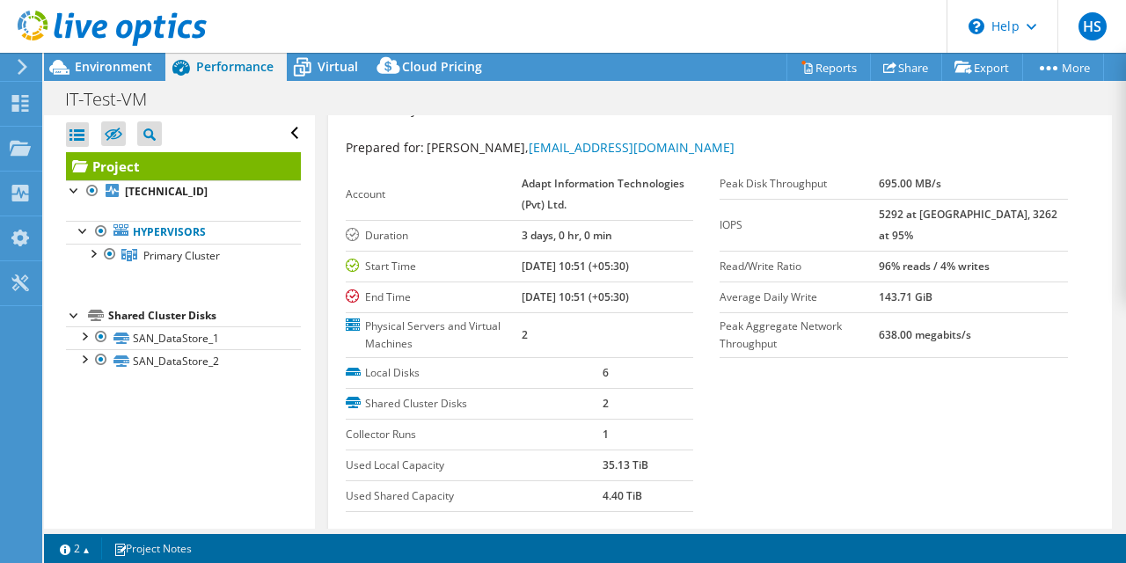
scroll to position [31, 0]
click at [206, 338] on link "SAN_DataStore_1" at bounding box center [183, 337] width 235 height 23
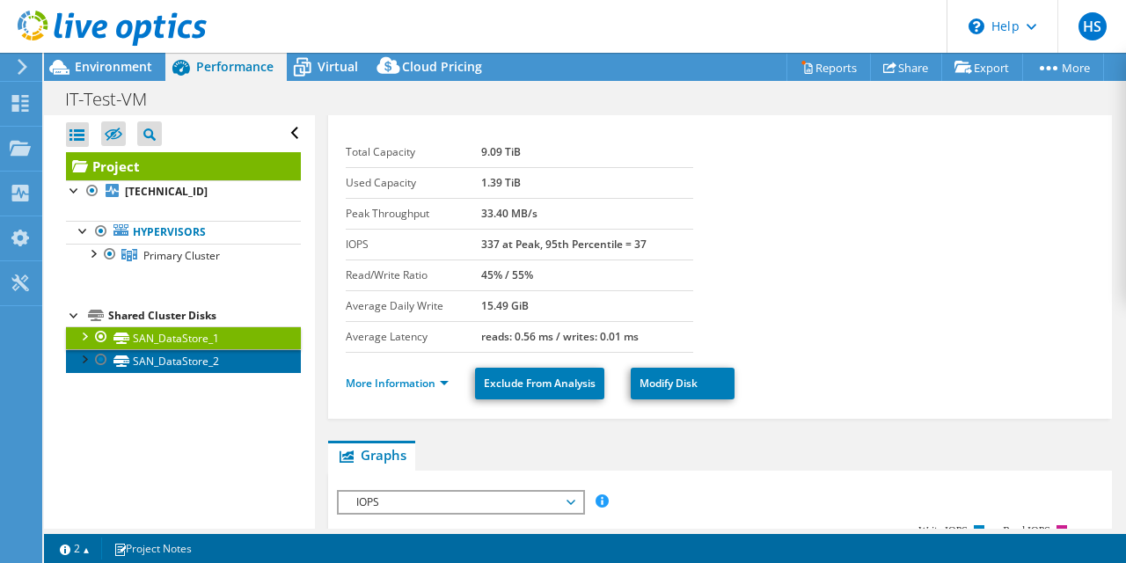
click at [192, 352] on link "SAN_DataStore_2" at bounding box center [183, 360] width 235 height 23
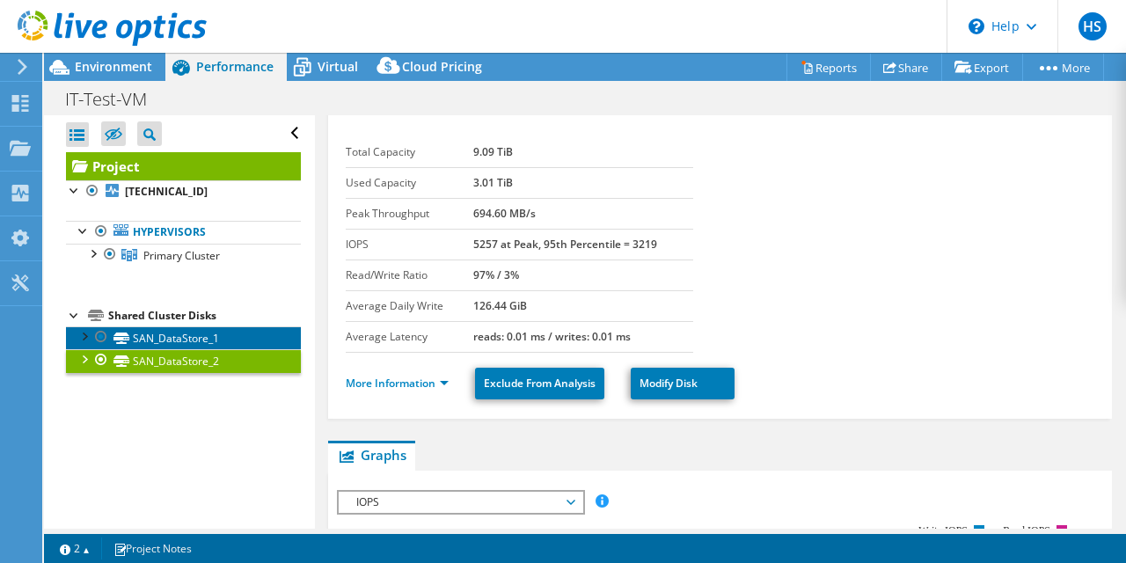
click at [197, 339] on link "SAN_DataStore_1" at bounding box center [183, 337] width 235 height 23
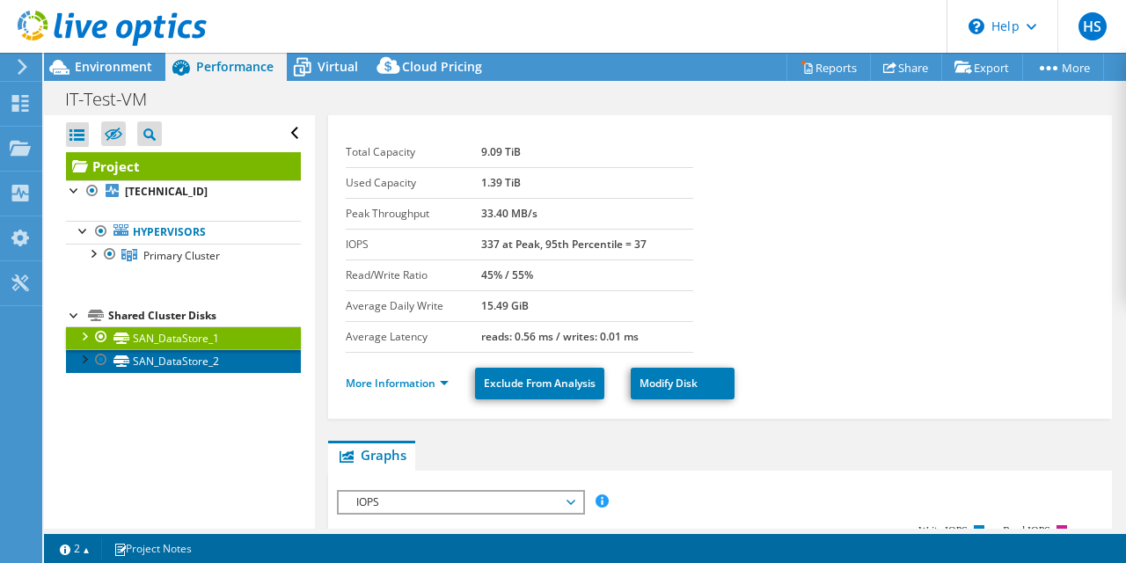
click at [186, 359] on link "SAN_DataStore_2" at bounding box center [183, 360] width 235 height 23
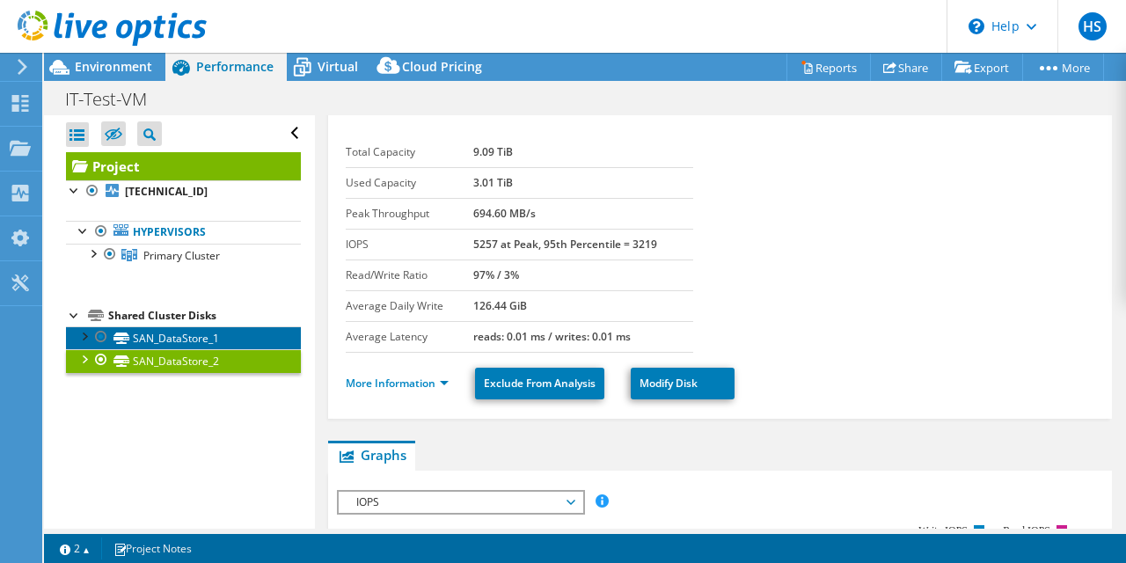
click at [200, 332] on link "SAN_DataStore_1" at bounding box center [183, 337] width 235 height 23
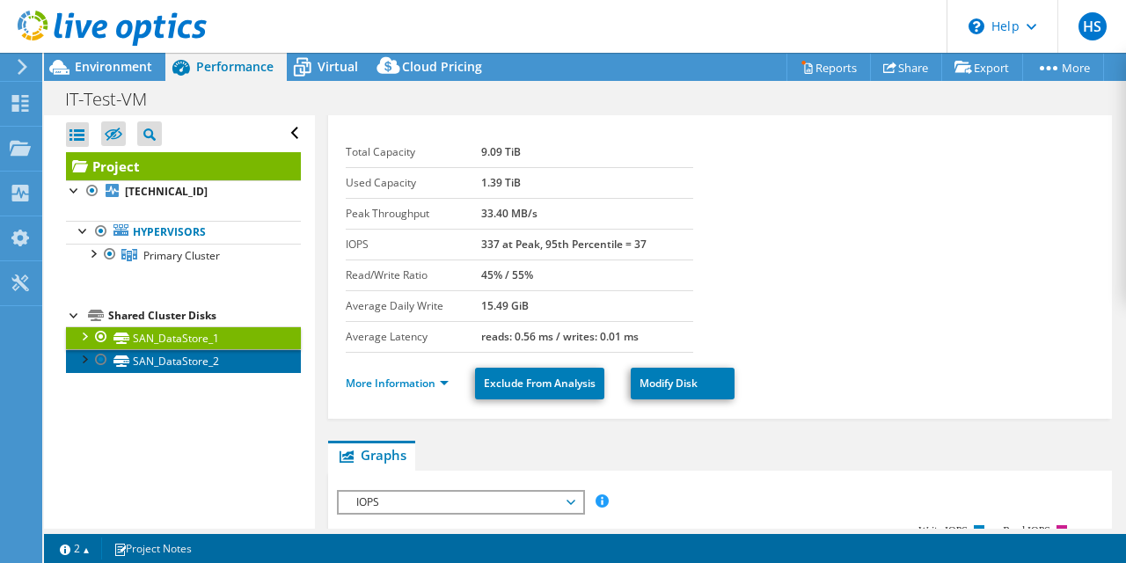
click at [201, 365] on link "SAN_DataStore_2" at bounding box center [183, 360] width 235 height 23
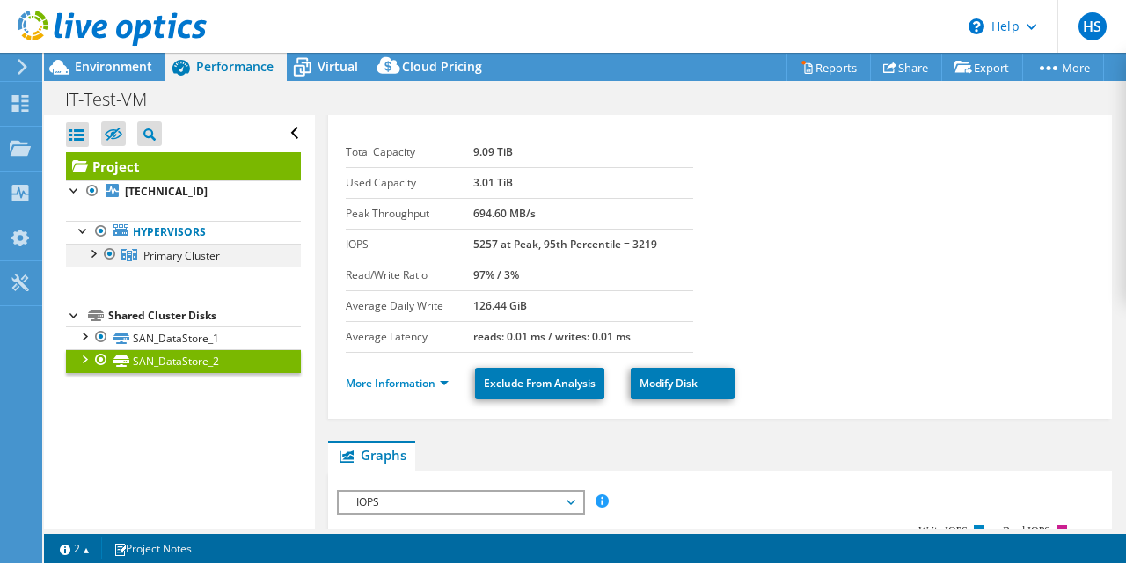
click at [88, 255] on div at bounding box center [93, 253] width 18 height 18
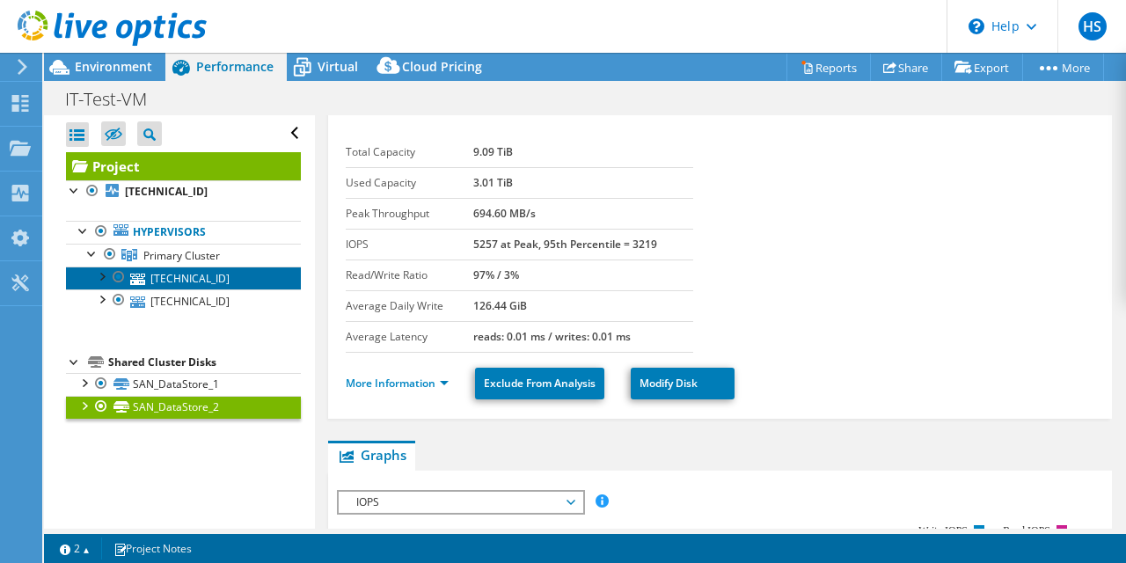
click at [186, 266] on link "[TECHNICAL_ID]" at bounding box center [183, 277] width 235 height 23
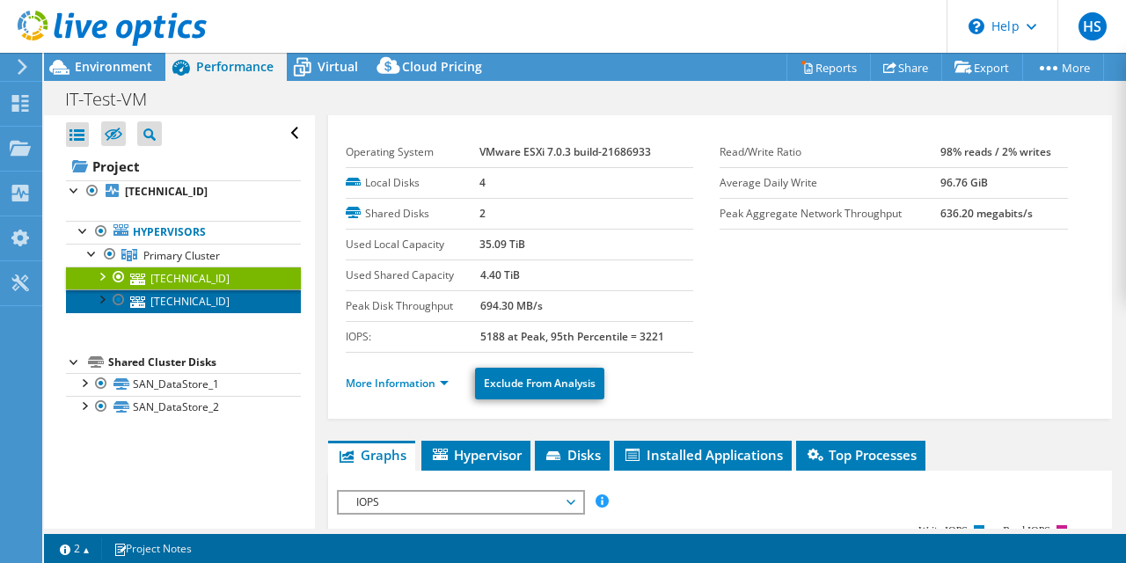
click at [199, 308] on link "[TECHNICAL_ID]" at bounding box center [183, 300] width 235 height 23
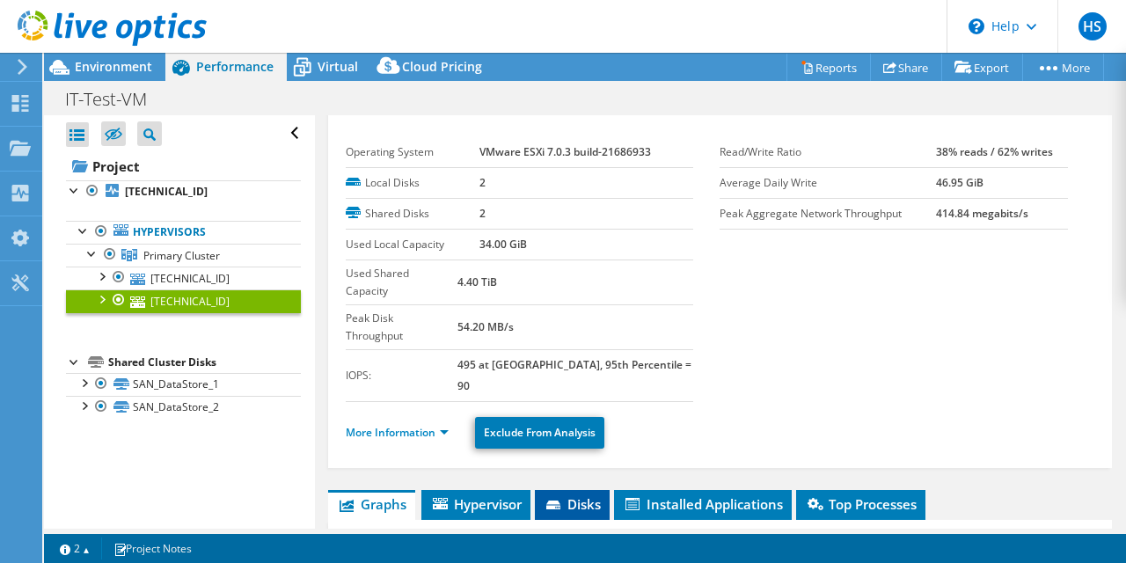
click at [575, 495] on span "Disks" at bounding box center [571, 504] width 57 height 18
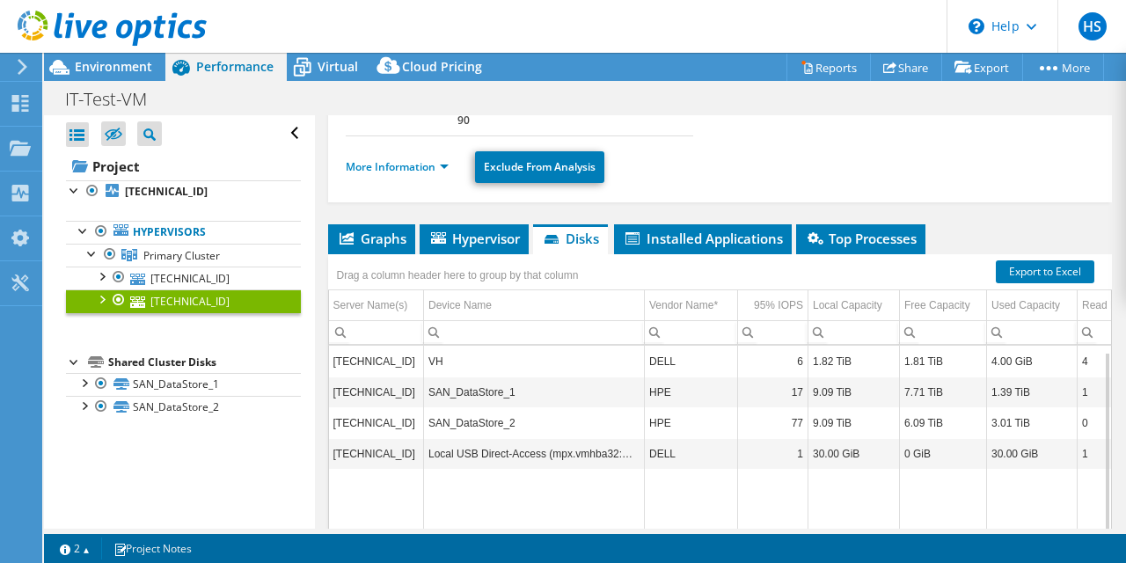
scroll to position [358, 0]
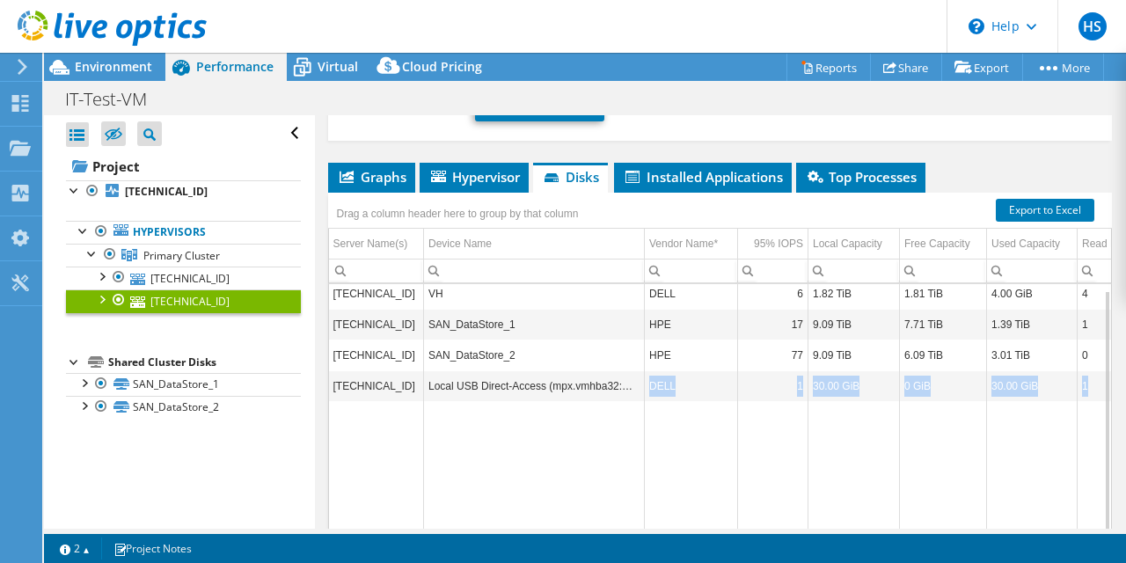
drag, startPoint x: 633, startPoint y: 341, endPoint x: 401, endPoint y: 470, distance: 265.7
click at [401, 470] on tbody "[TECHNICAL_ID] VH DELL 6 1.82 TiB 1.81 TiB 4.00 GiB 4 1 0.00 49% / 51% [TECHNIC…" at bounding box center [884, 419] width 1111 height 283
click at [401, 470] on td "Data grid" at bounding box center [376, 481] width 95 height 160
click at [538, 452] on td "Data grid" at bounding box center [534, 481] width 221 height 160
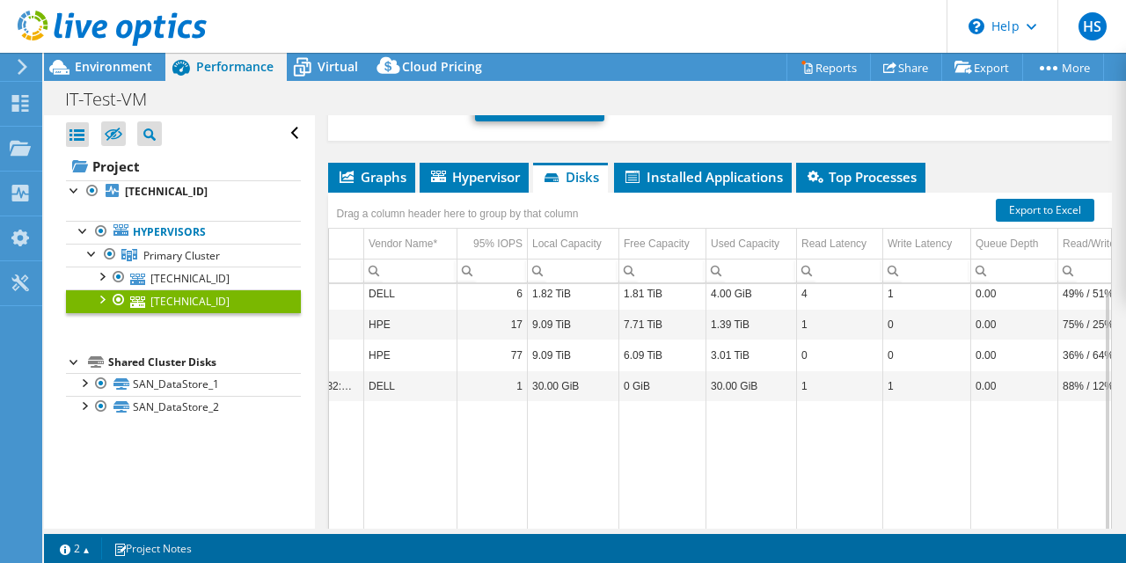
scroll to position [0, 250]
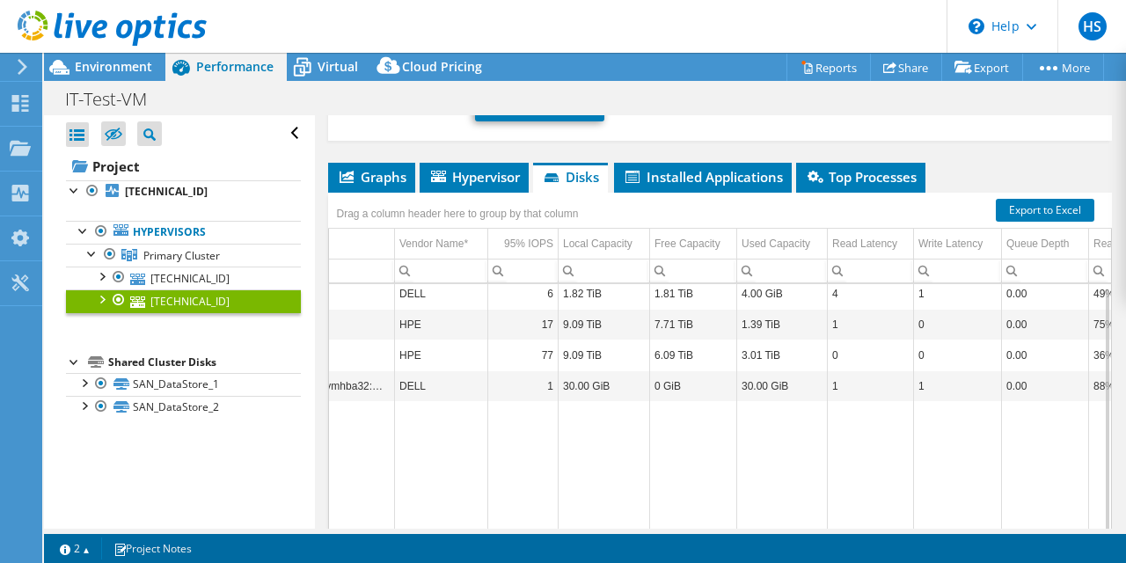
drag, startPoint x: 758, startPoint y: 507, endPoint x: 1005, endPoint y: 484, distance: 248.2
click at [1005, 484] on body "HS End User Hasitha Sandaruwan [EMAIL_ADDRESS][DOMAIN_NAME] Adapt Information T…" at bounding box center [563, 281] width 1126 height 563
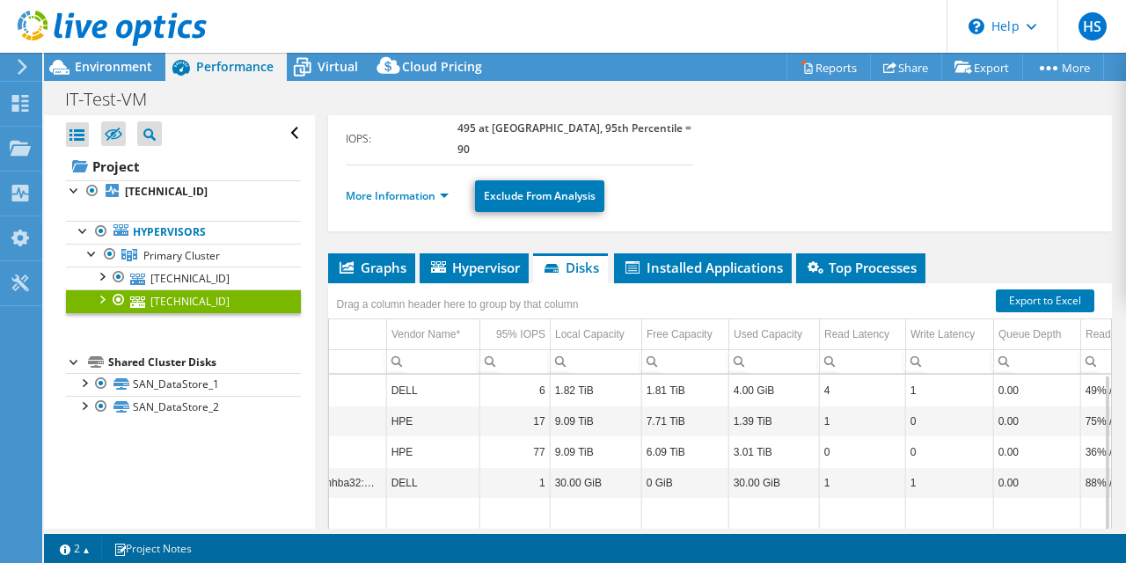
scroll to position [262, 0]
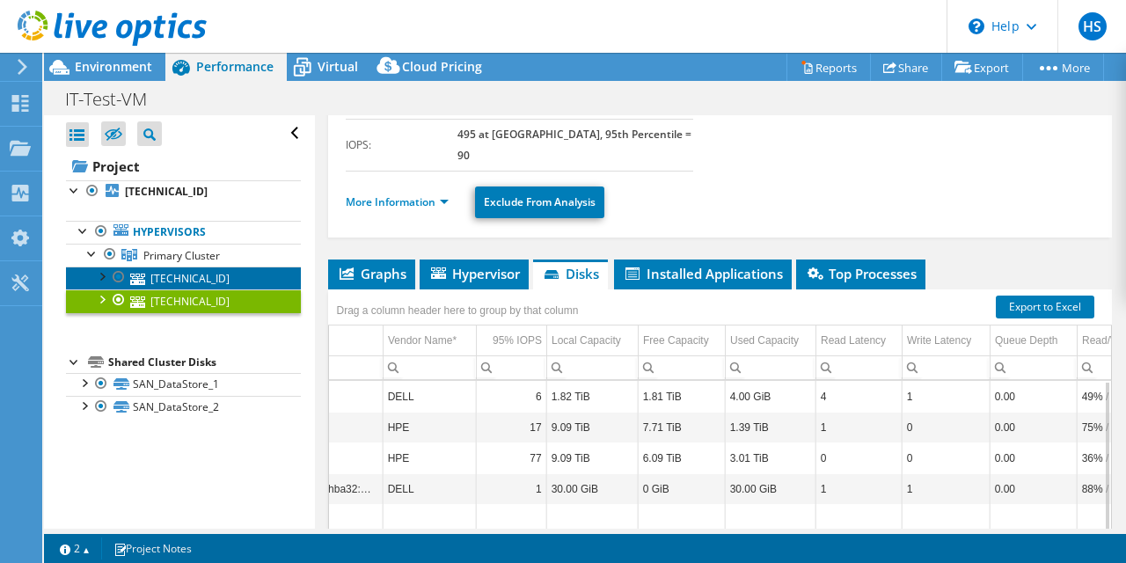
click at [179, 281] on link "[TECHNICAL_ID]" at bounding box center [183, 277] width 235 height 23
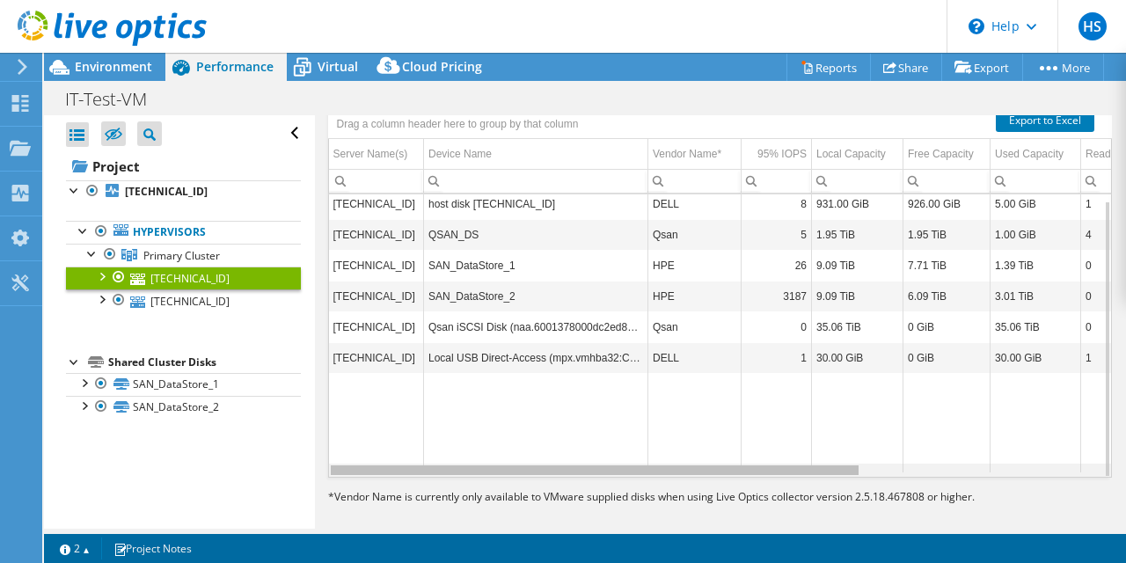
drag, startPoint x: 830, startPoint y: 466, endPoint x: 545, endPoint y: 510, distance: 288.3
click at [545, 510] on body "HS End User Hasitha Sandaruwan [EMAIL_ADDRESS][DOMAIN_NAME] Adapt Information T…" at bounding box center [563, 281] width 1126 height 563
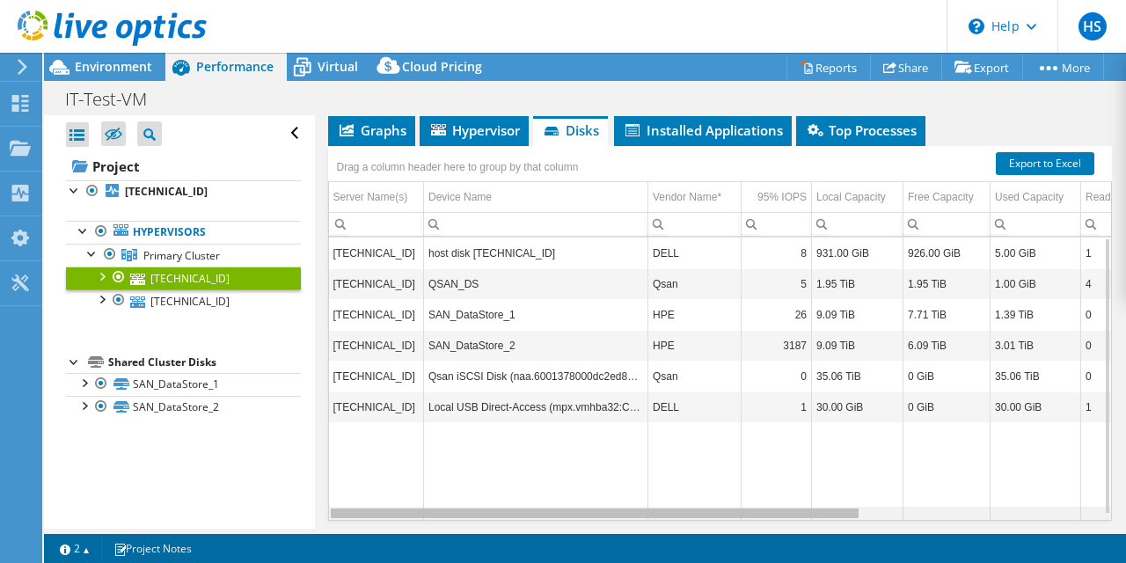
drag, startPoint x: 545, startPoint y: 514, endPoint x: 334, endPoint y: 551, distance: 214.4
click at [334, 551] on body "HS End User Hasitha Sandaruwan [EMAIL_ADDRESS][DOMAIN_NAME] Adapt Information T…" at bounding box center [563, 281] width 1126 height 563
